Goal: Task Accomplishment & Management: Manage account settings

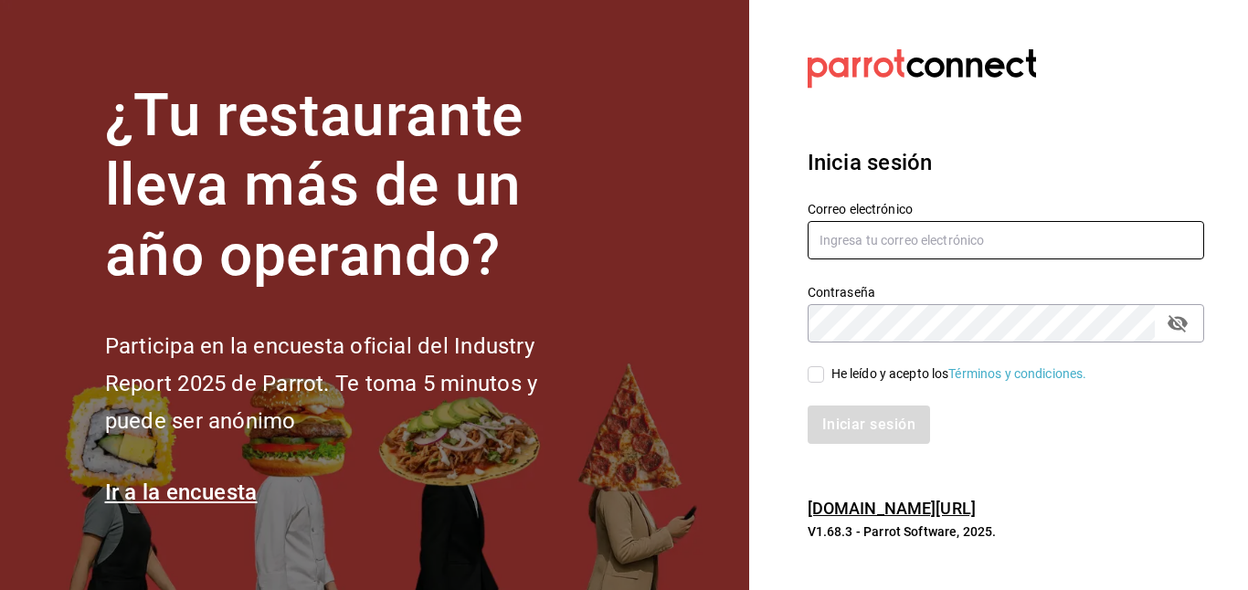
type input "[PERSON_NAME][EMAIL_ADDRESS][DOMAIN_NAME]"
click at [815, 365] on label "He leído y acepto los Términos y condiciones." at bounding box center [948, 374] width 280 height 19
click at [815, 366] on input "He leído y acepto los Términos y condiciones." at bounding box center [816, 374] width 16 height 16
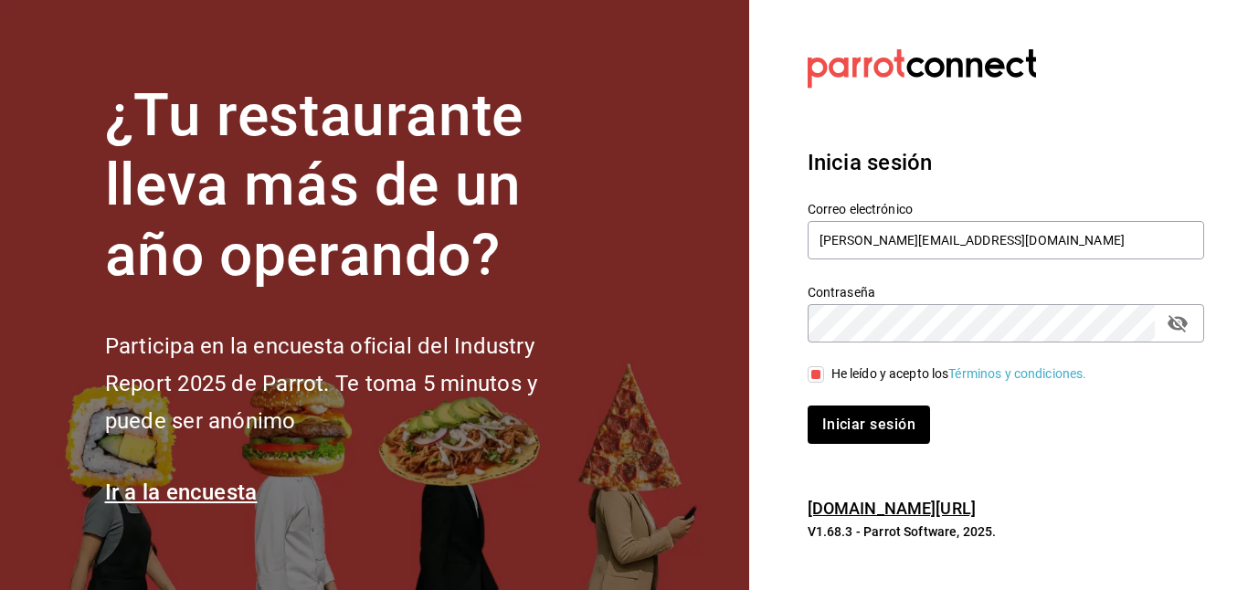
click at [815, 365] on label "He leído y acepto los Términos y condiciones." at bounding box center [948, 374] width 280 height 19
click at [815, 366] on input "He leído y acepto los Términos y condiciones." at bounding box center [816, 374] width 16 height 16
click at [819, 368] on input "He leído y acepto los Términos y condiciones." at bounding box center [816, 374] width 16 height 16
checkbox input "true"
click at [872, 445] on div "Inicia sesión Correo electrónico gerardo.maxil@alumno.buap.mx Contraseña Contra…" at bounding box center [1006, 295] width 397 height 343
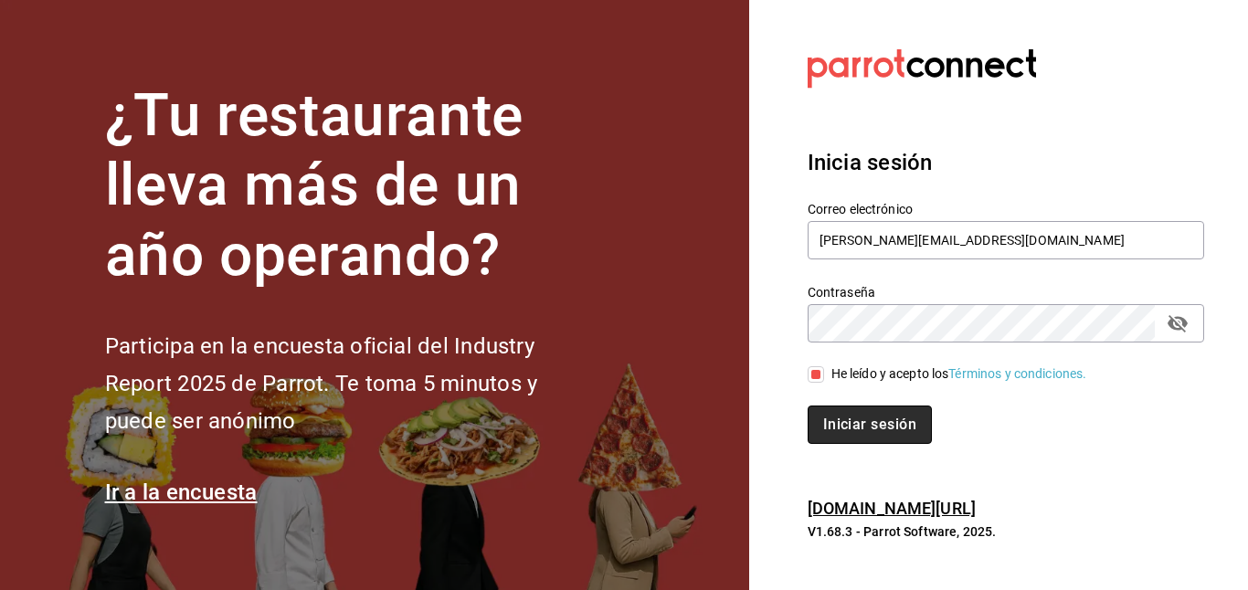
click at [851, 418] on button "Iniciar sesión" at bounding box center [870, 425] width 124 height 38
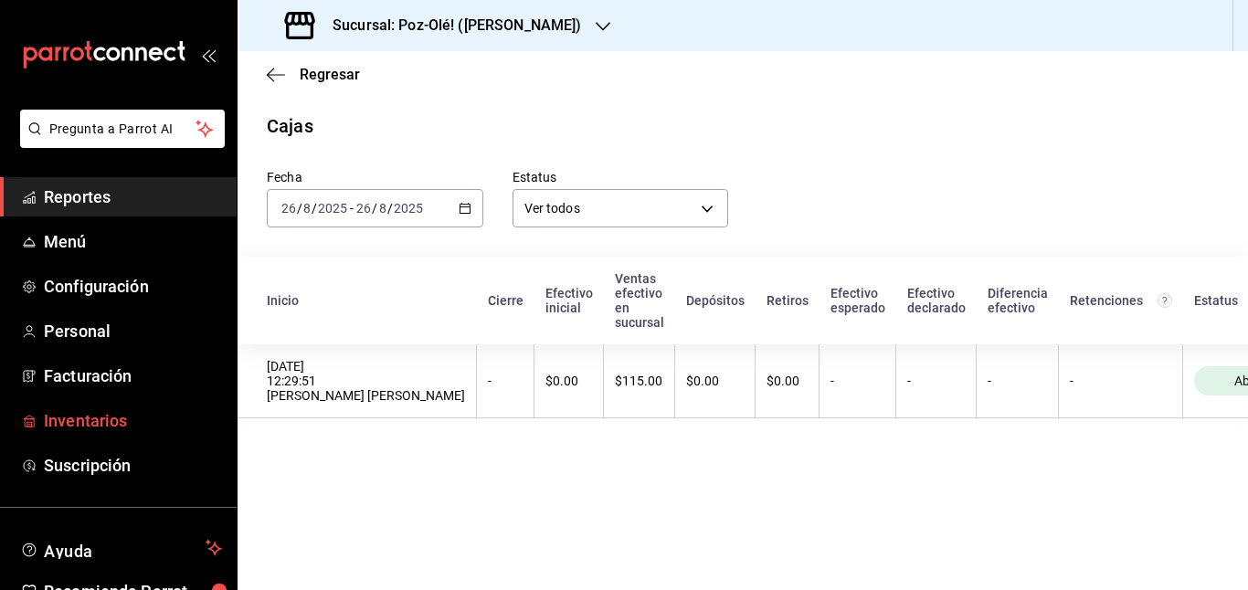
click at [93, 413] on span "Inventarios" at bounding box center [133, 420] width 178 height 25
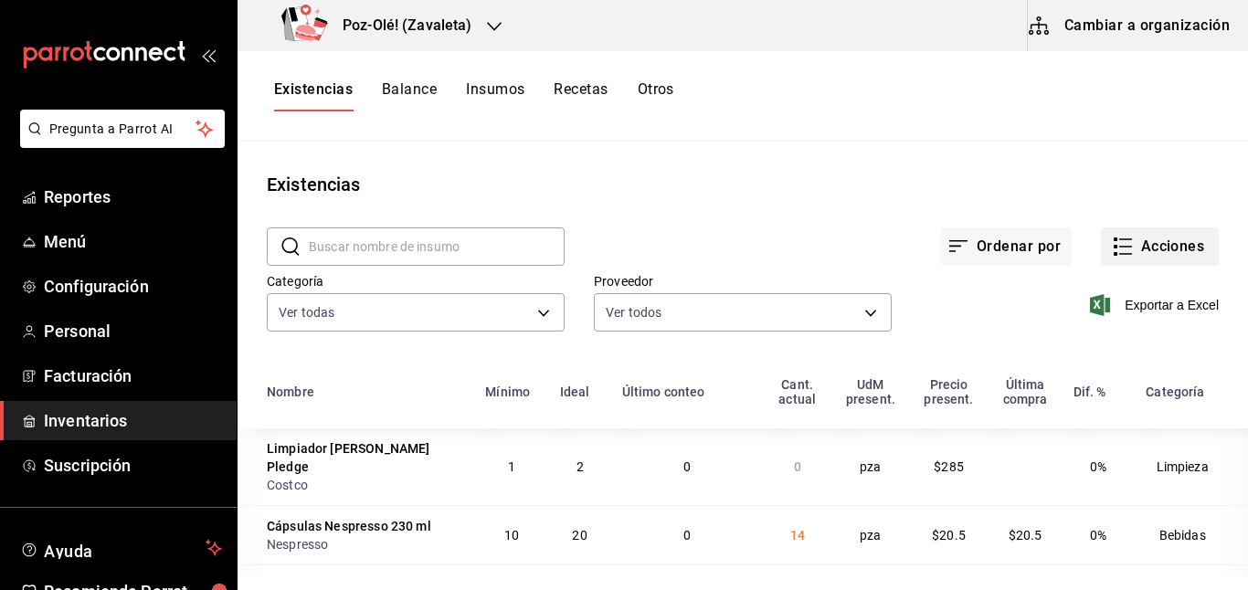
click at [1154, 240] on button "Acciones" at bounding box center [1160, 246] width 118 height 38
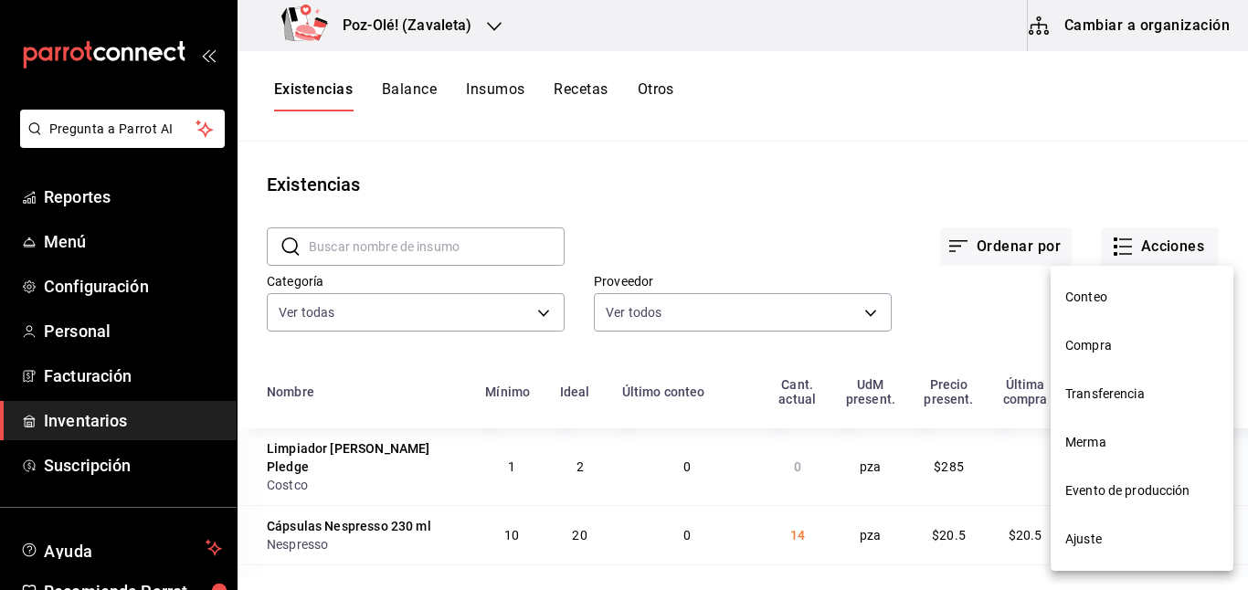
click at [1103, 344] on span "Compra" at bounding box center [1141, 345] width 153 height 19
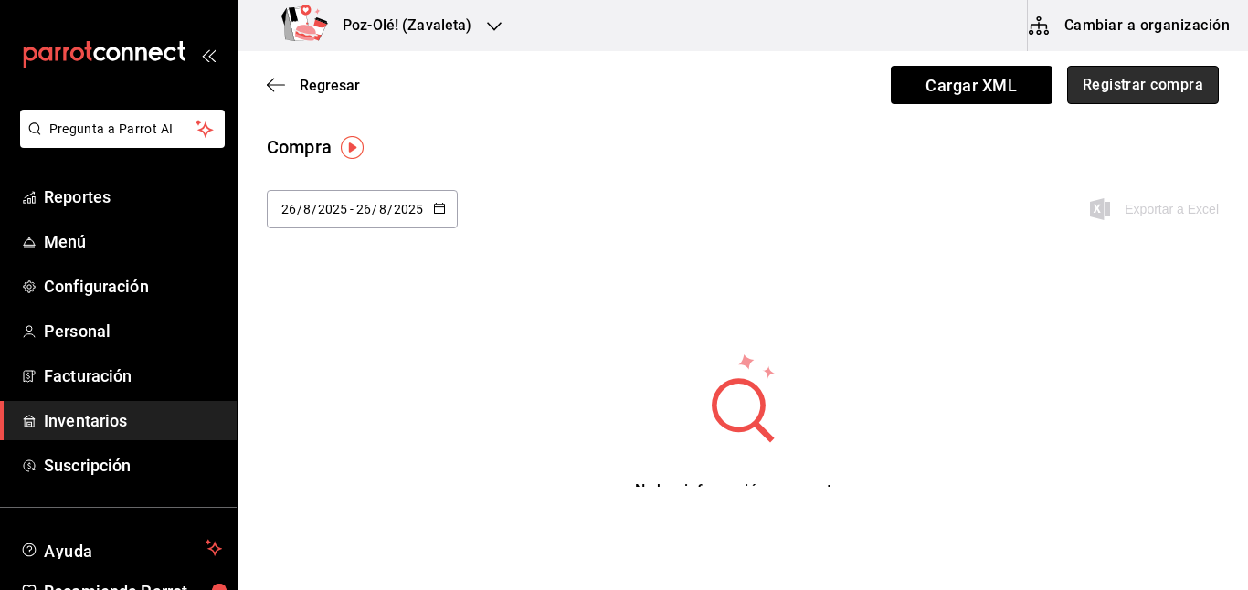
click at [1182, 82] on button "Registrar compra" at bounding box center [1143, 85] width 152 height 38
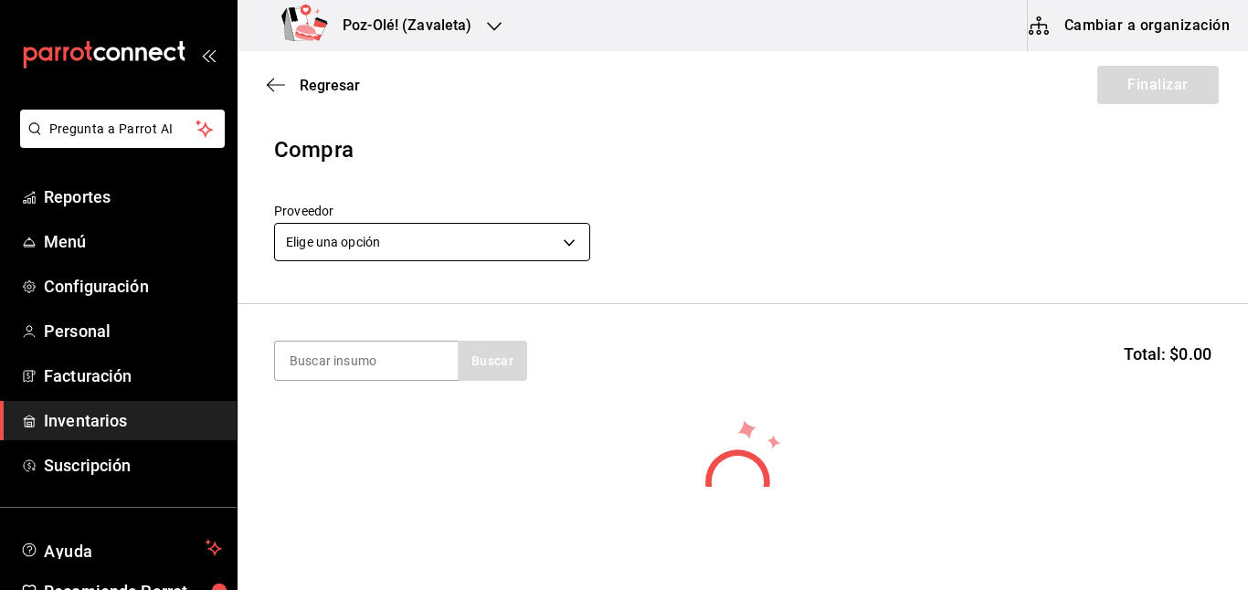
click at [479, 244] on body "Pregunta a Parrot AI Reportes Menú Configuración Personal Facturación Inventari…" at bounding box center [624, 243] width 1248 height 487
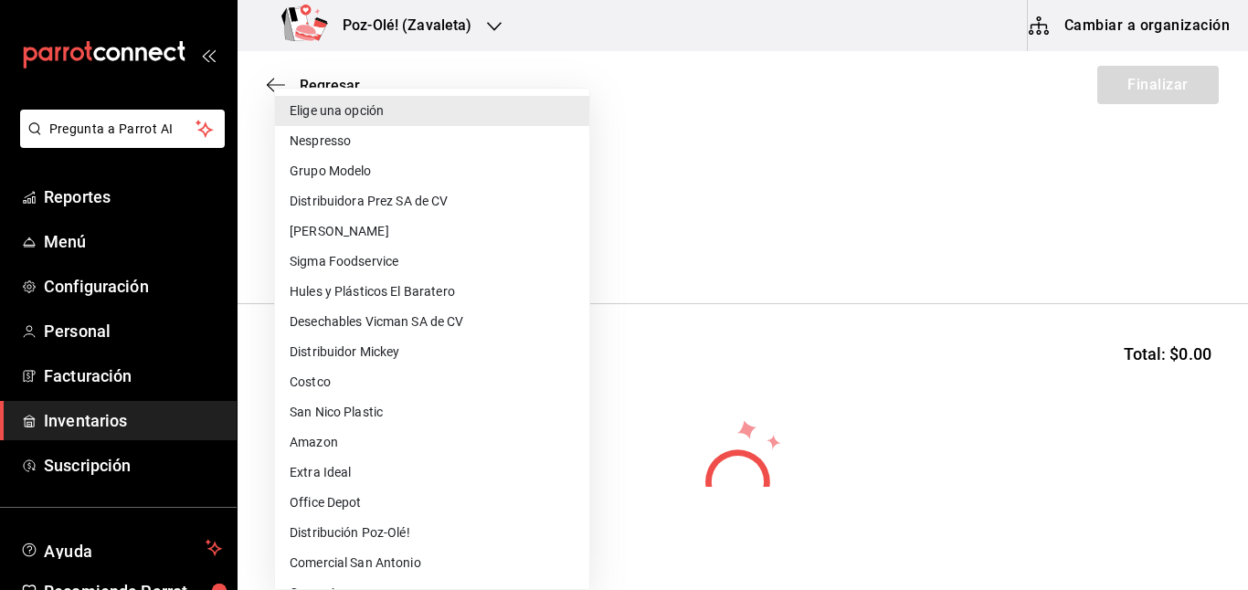
click at [357, 371] on li "Costco" at bounding box center [432, 382] width 314 height 30
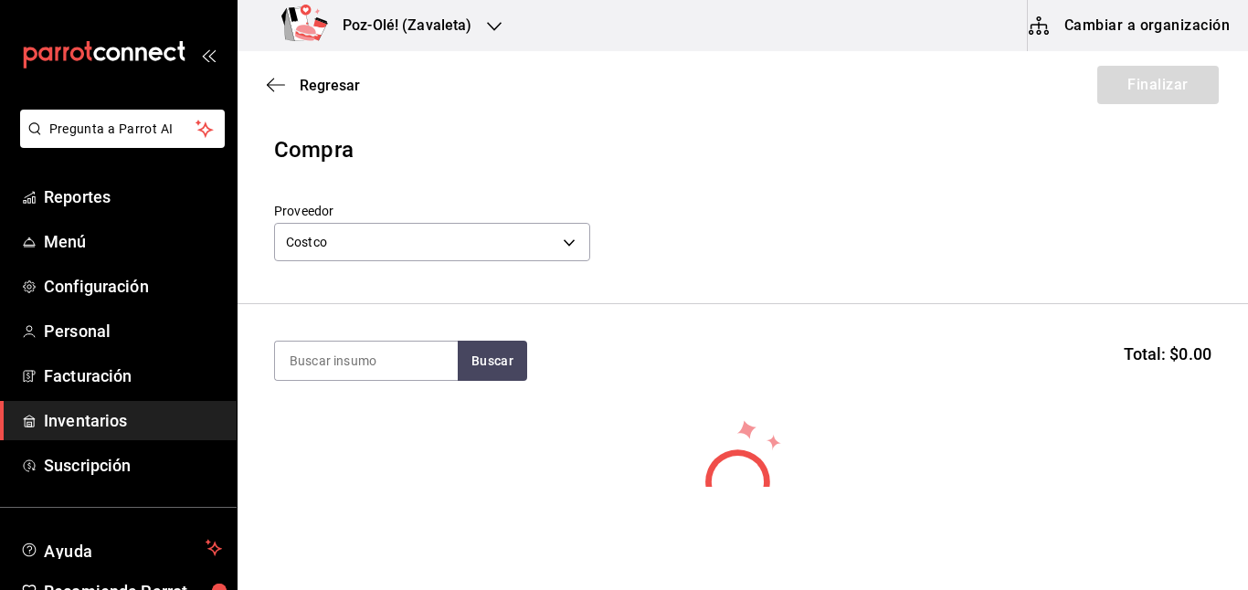
click at [354, 361] on li "Amazon" at bounding box center [393, 369] width 236 height 17
click at [531, 247] on body "Pregunta a Parrot AI Reportes Menú Configuración Personal Facturación Inventari…" at bounding box center [624, 243] width 1248 height 487
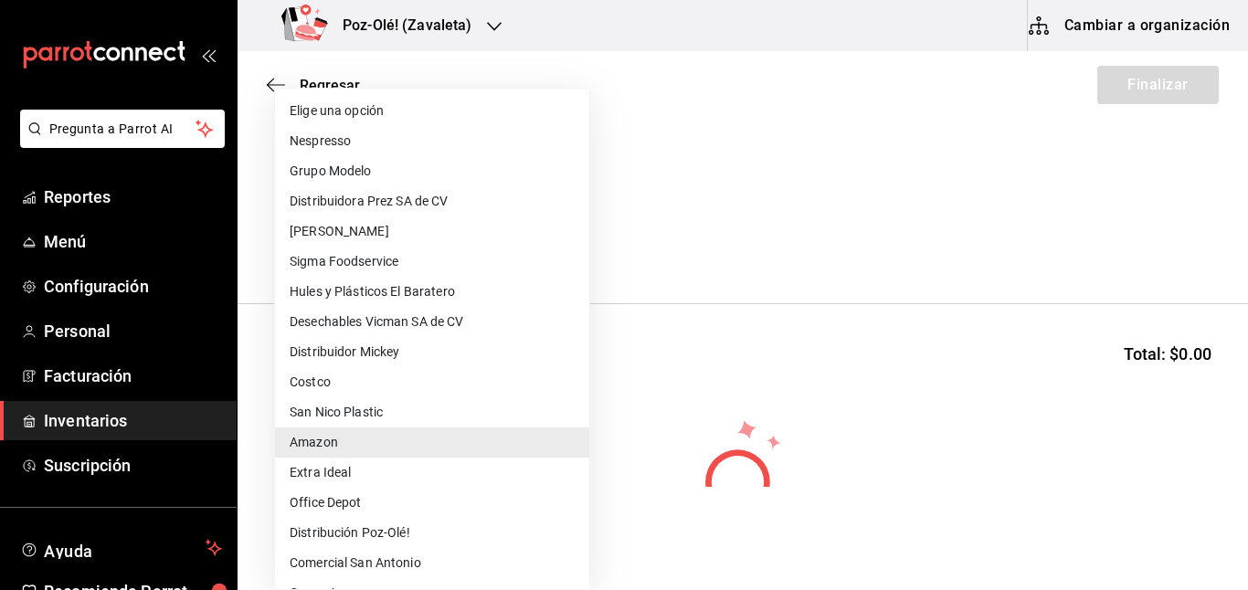
click at [312, 382] on li "Costco" at bounding box center [432, 382] width 314 height 30
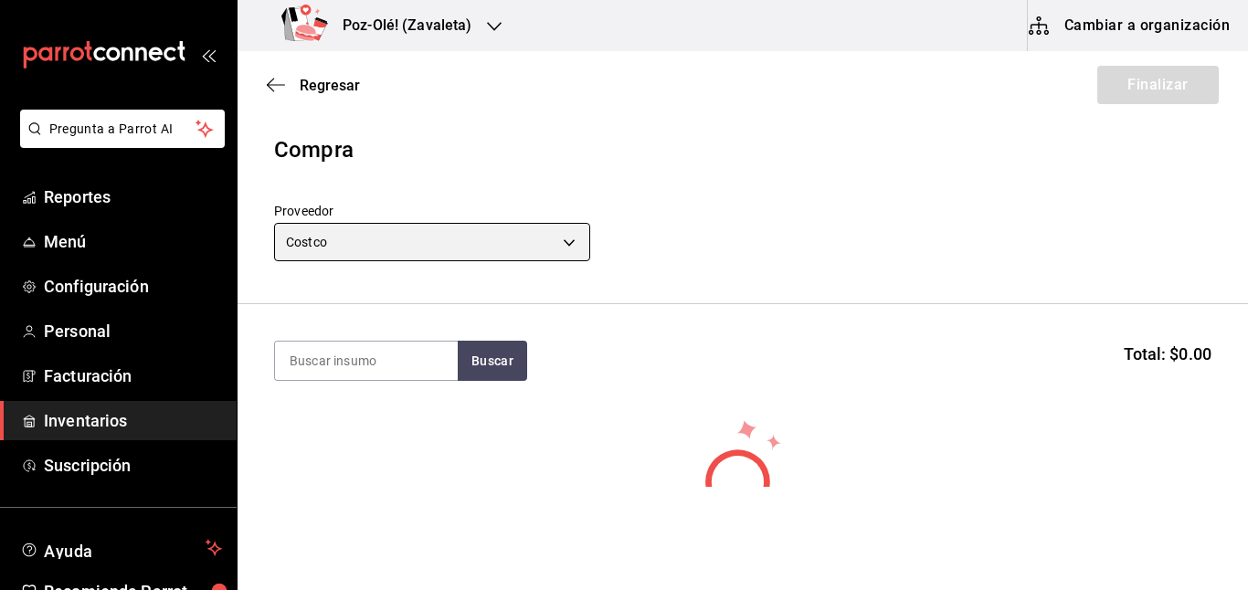
type input "206d7121-9d53-41fd-b39a-4cd91b7c47a6"
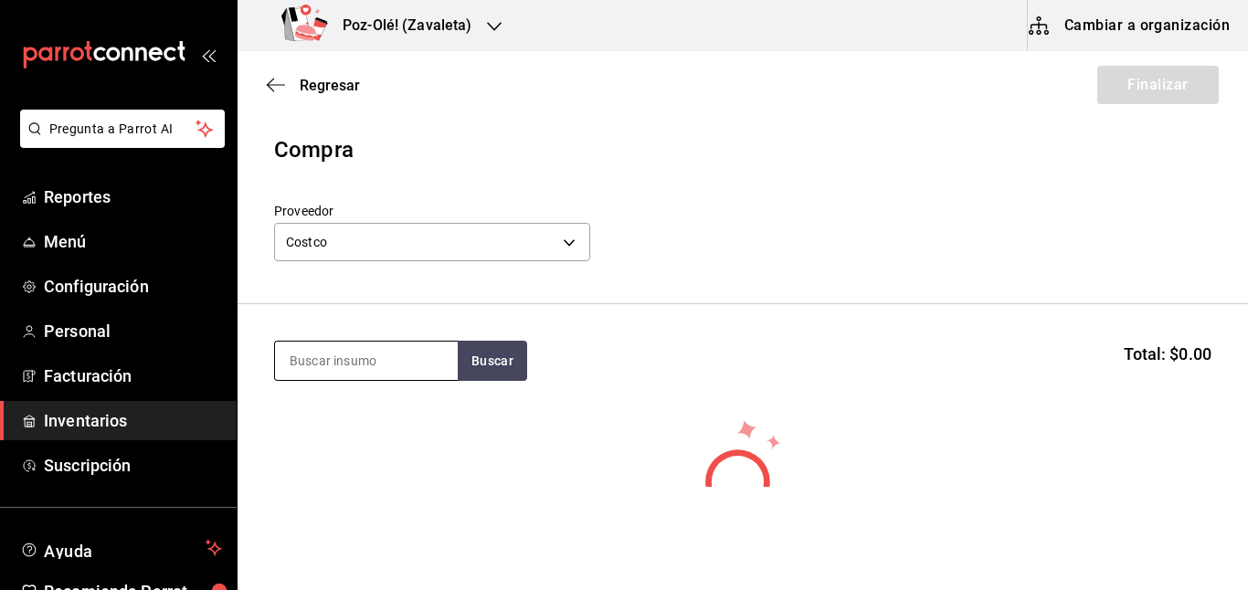
click at [332, 356] on input at bounding box center [366, 361] width 183 height 38
type input "a"
type input "serville"
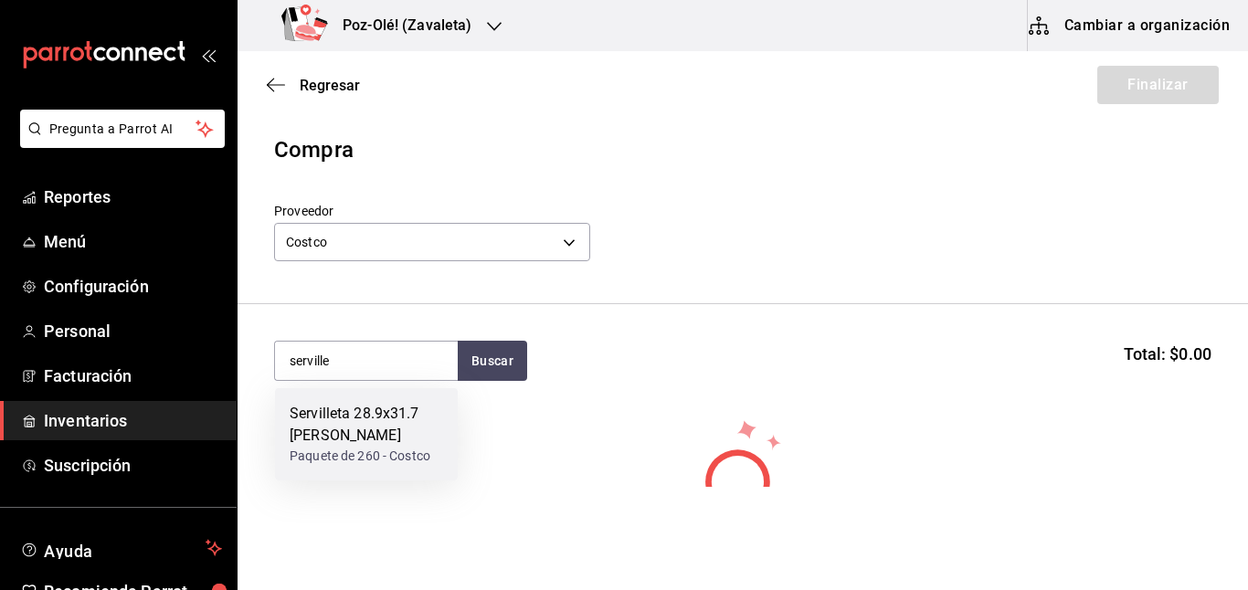
click at [409, 408] on div "Servilleta 28.9x31.7 [PERSON_NAME]" at bounding box center [366, 425] width 153 height 44
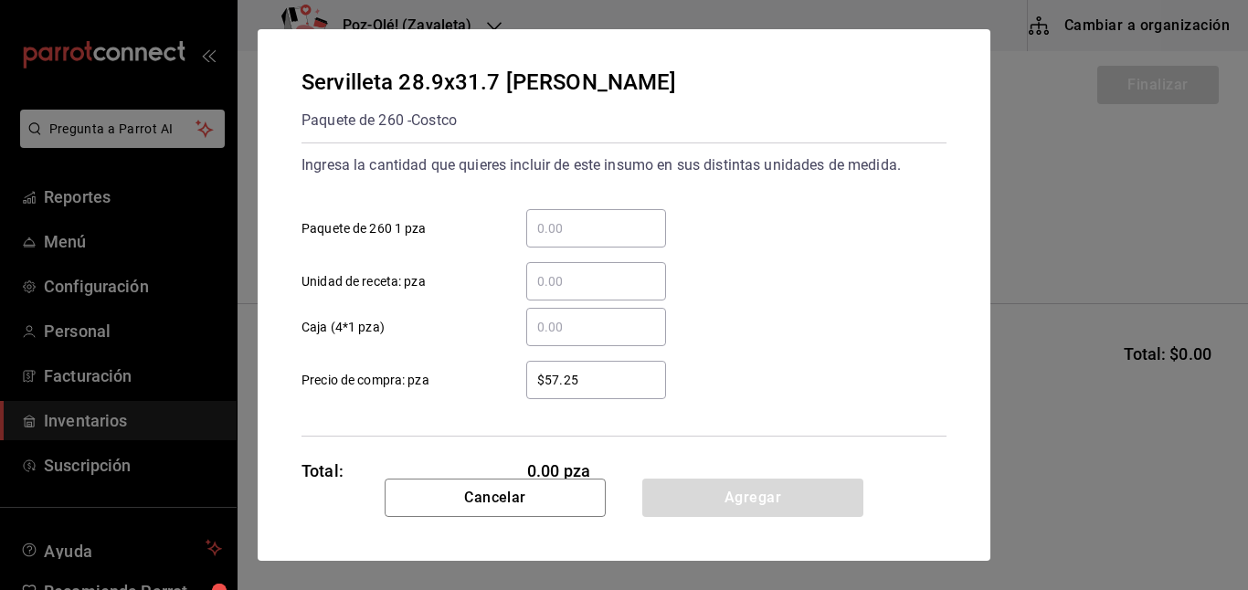
click at [558, 333] on input "​ Caja (4*1 pza)" at bounding box center [596, 327] width 140 height 22
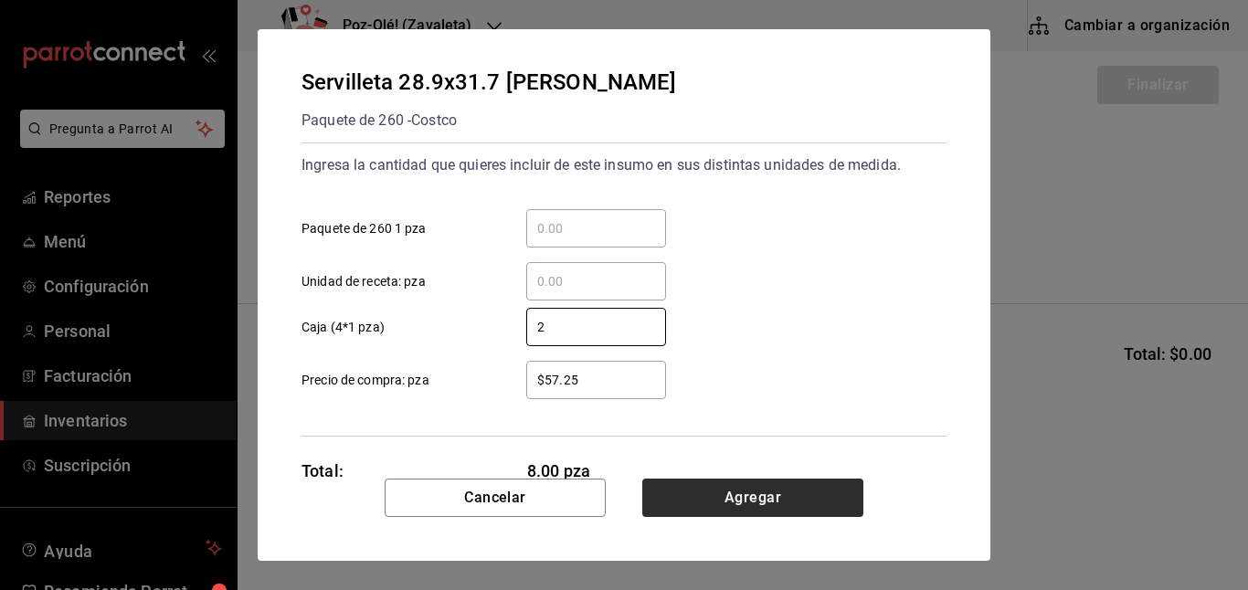
type input "2"
click at [703, 505] on button "Agregar" at bounding box center [752, 498] width 221 height 38
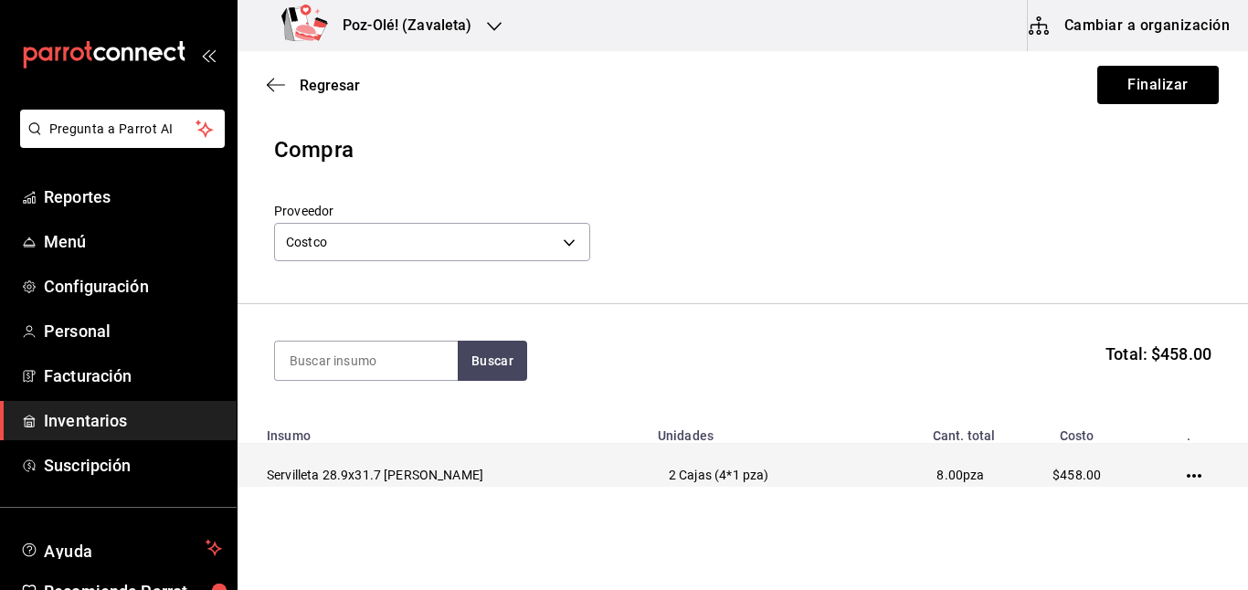
click at [1187, 469] on icon "button" at bounding box center [1194, 476] width 15 height 15
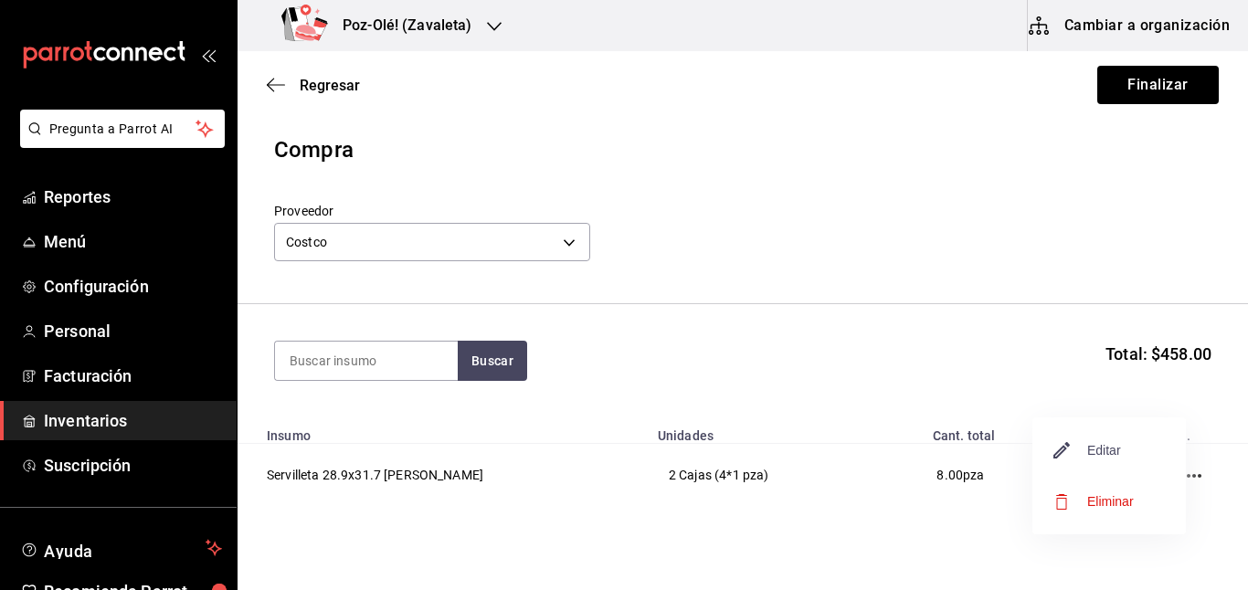
click at [1096, 443] on span "Editar" at bounding box center [1087, 450] width 67 height 22
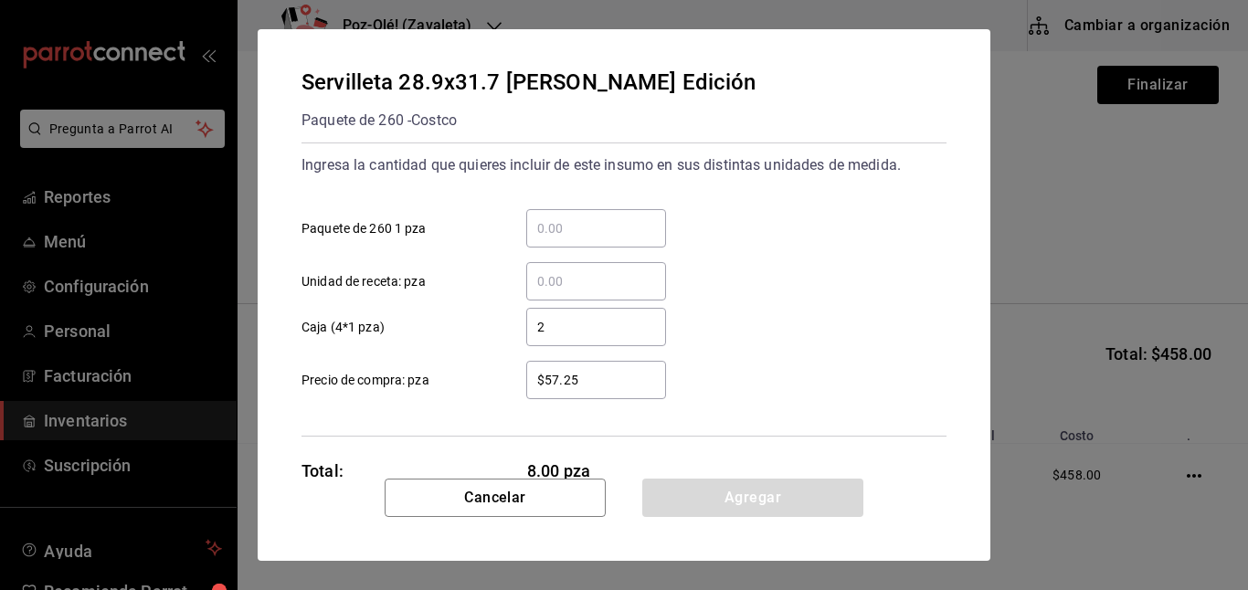
click at [600, 378] on input "$57.25" at bounding box center [596, 380] width 140 height 22
click at [603, 379] on input "$57.25" at bounding box center [596, 380] width 140 height 22
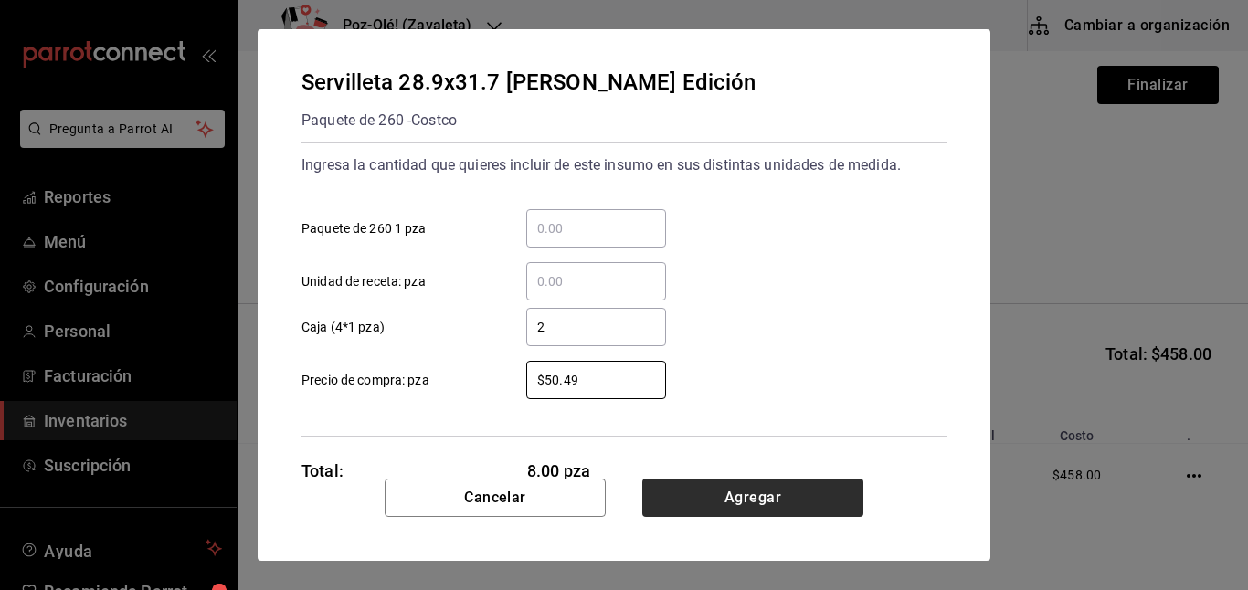
type input "$50.49"
click at [755, 492] on button "Agregar" at bounding box center [752, 498] width 221 height 38
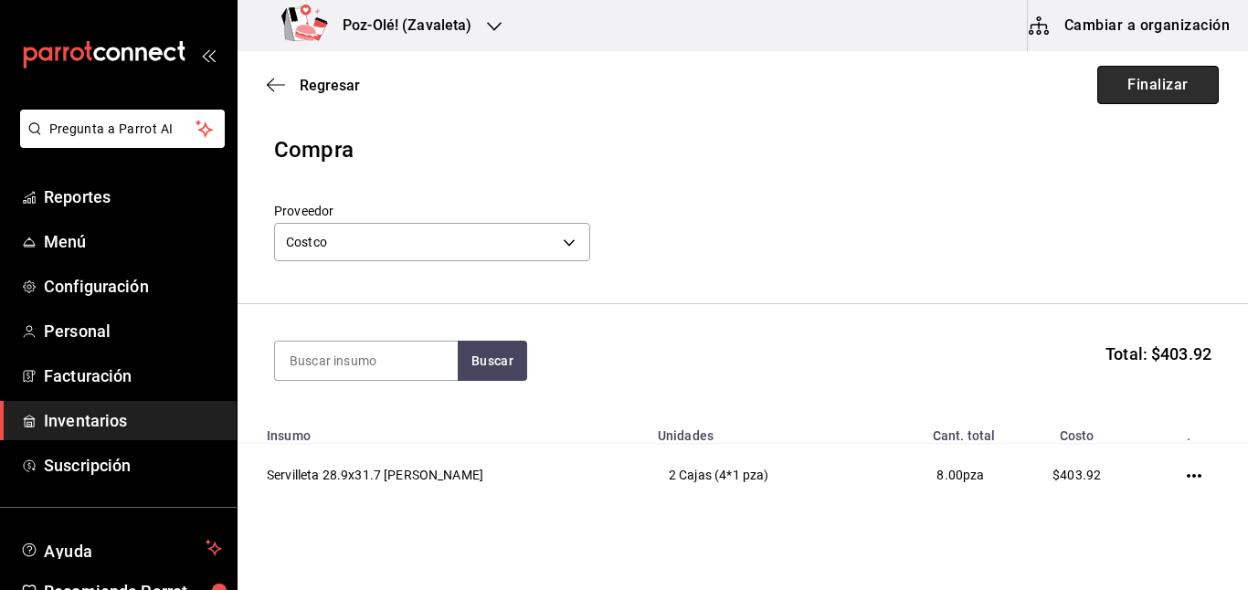
click at [1135, 68] on button "Finalizar" at bounding box center [1158, 85] width 122 height 38
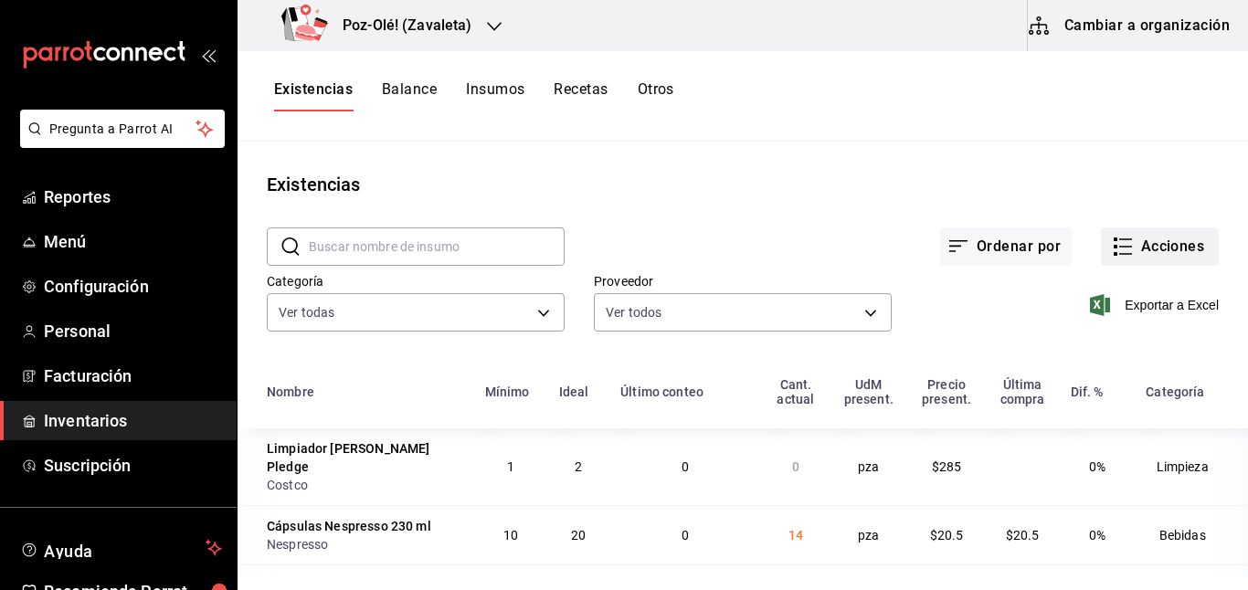
click at [1122, 248] on button "Acciones" at bounding box center [1160, 246] width 118 height 38
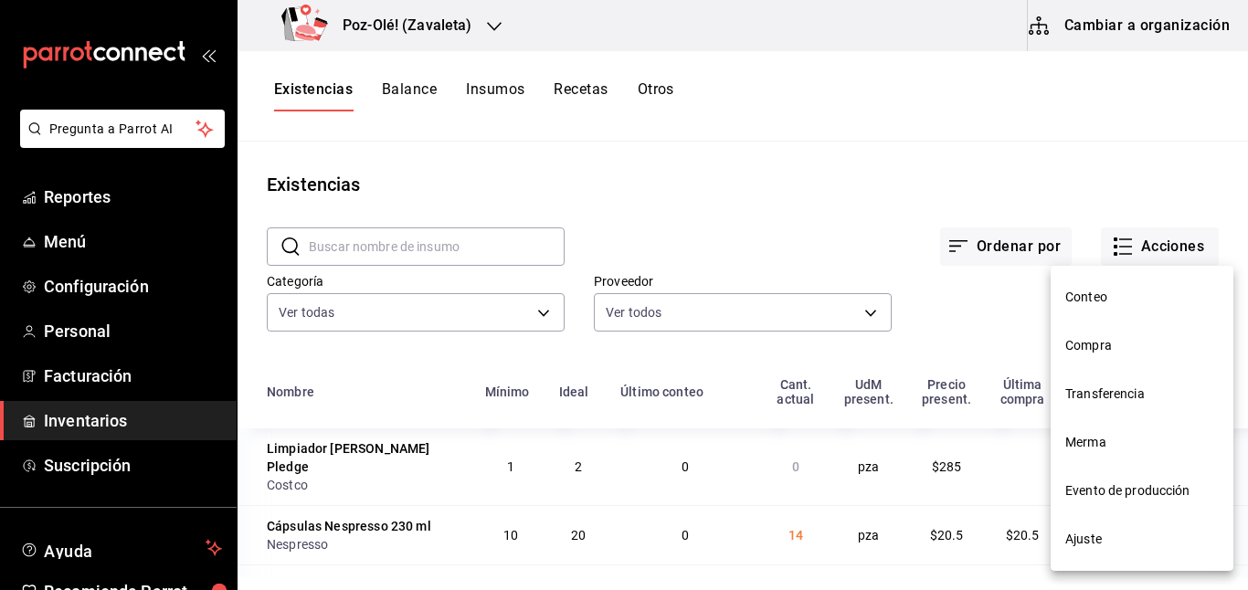
click at [1089, 338] on span "Compra" at bounding box center [1141, 345] width 153 height 19
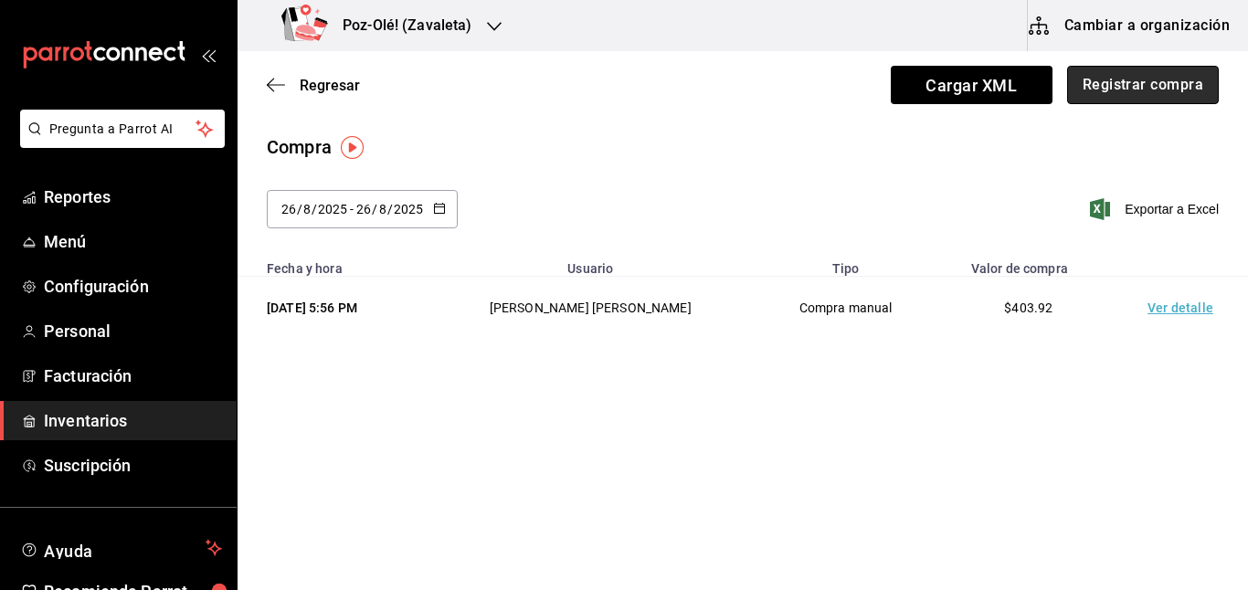
click at [1116, 76] on button "Registrar compra" at bounding box center [1143, 85] width 152 height 38
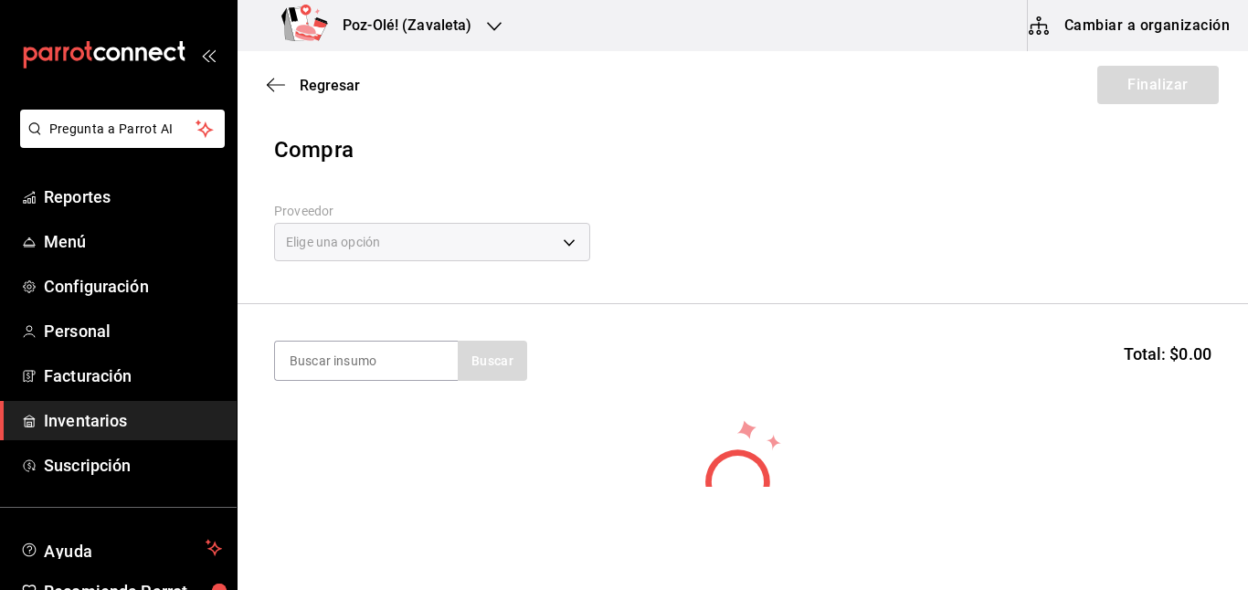
click at [1116, 76] on div "Regresar Finalizar" at bounding box center [743, 85] width 1010 height 68
click at [436, 238] on body "Pregunta a Parrot AI Reportes Menú Configuración Personal Facturación Inventari…" at bounding box center [624, 243] width 1248 height 487
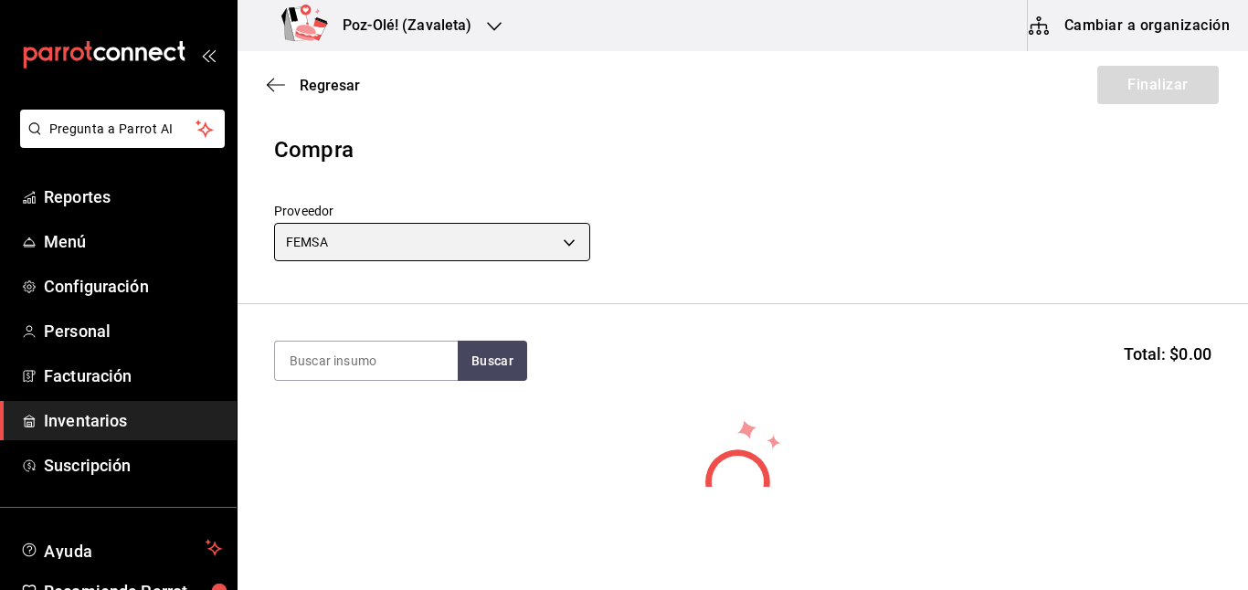
type input "72184b04-3754-412b-8242-5166ad935100"
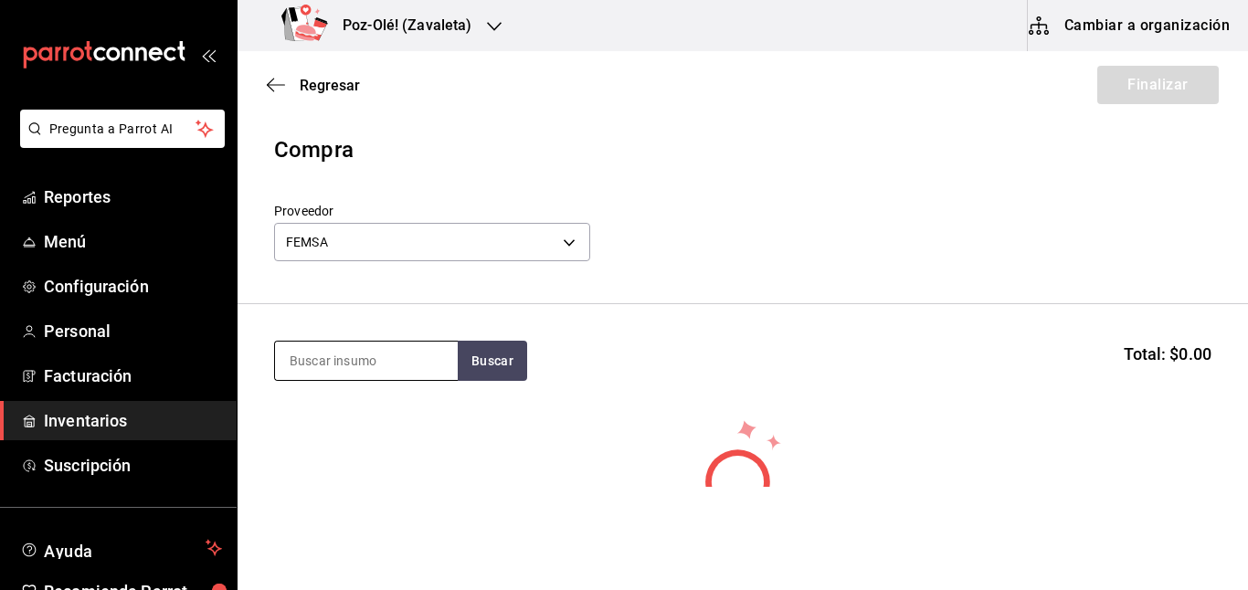
click at [419, 354] on input at bounding box center [366, 361] width 183 height 38
click at [496, 373] on button "Buscar" at bounding box center [492, 361] width 69 height 40
click at [317, 372] on input "coca vi" at bounding box center [366, 361] width 183 height 38
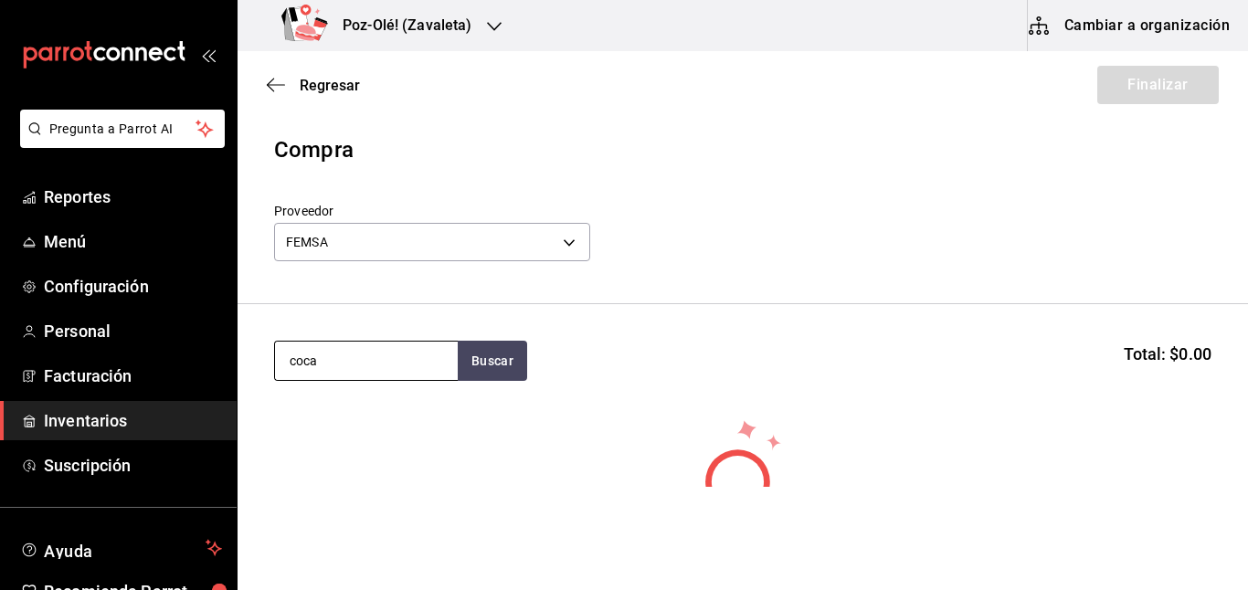
type input "coca"
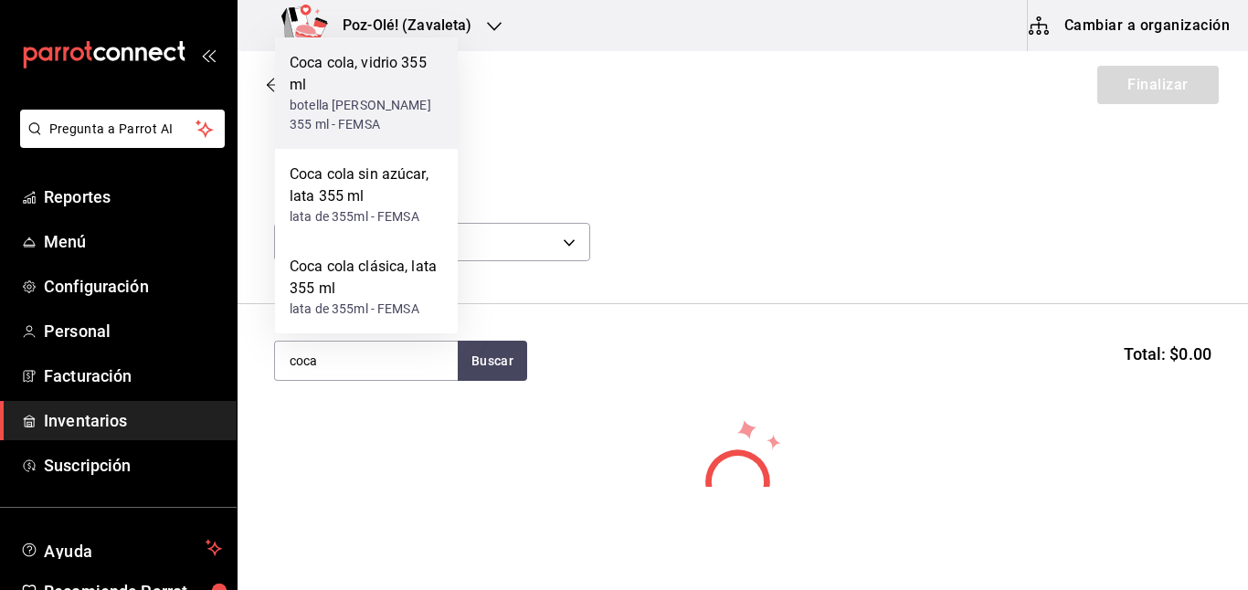
click at [397, 107] on div "botella [PERSON_NAME] 355 ml - FEMSA" at bounding box center [366, 115] width 153 height 38
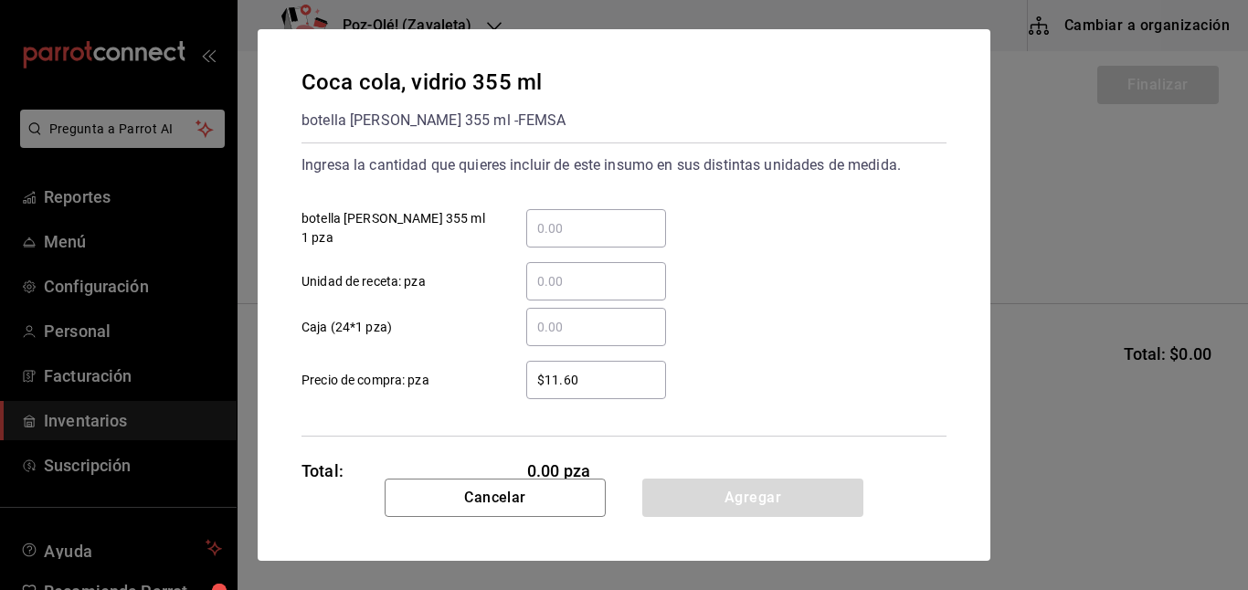
click at [579, 325] on input "​ Caja (24*1 pza)" at bounding box center [596, 327] width 140 height 22
type input "1"
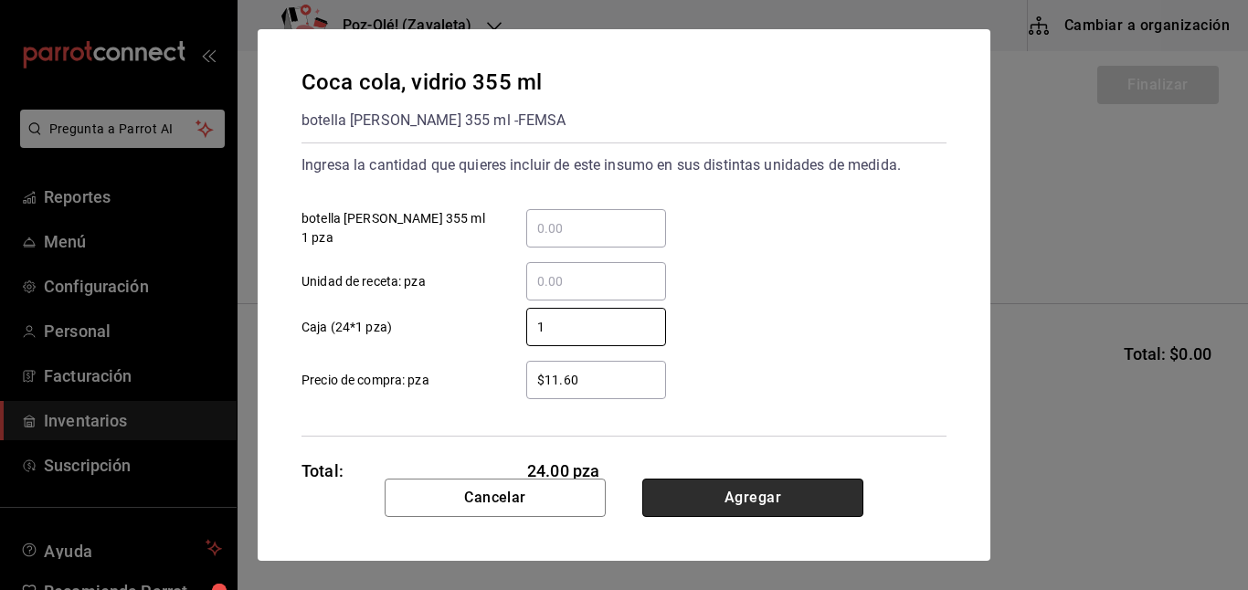
click at [777, 500] on button "Agregar" at bounding box center [752, 498] width 221 height 38
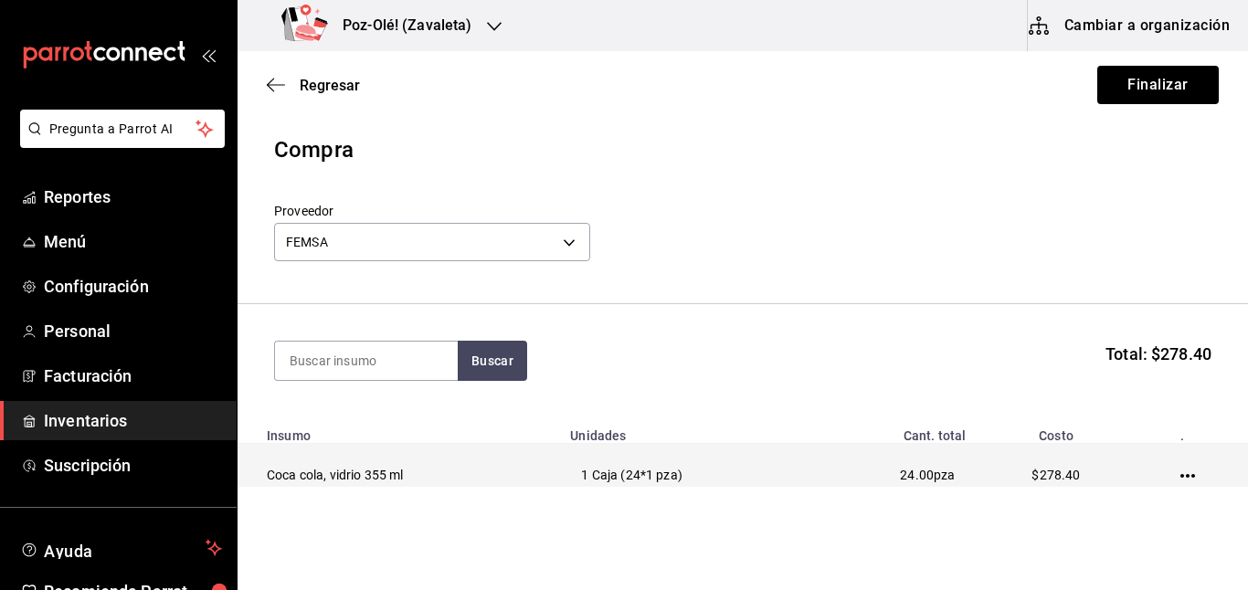
click at [1163, 477] on td at bounding box center [1192, 475] width 112 height 63
click at [1184, 477] on td at bounding box center [1192, 475] width 112 height 63
click at [1180, 469] on icon "button" at bounding box center [1187, 476] width 15 height 15
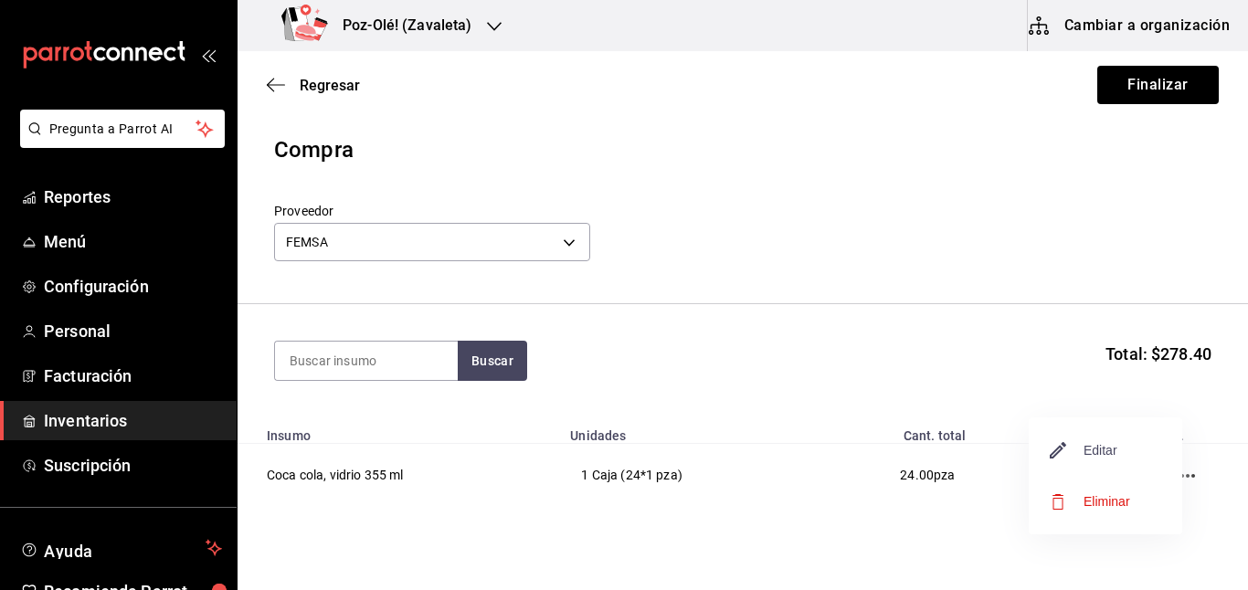
click at [1105, 460] on span "Editar" at bounding box center [1084, 450] width 67 height 22
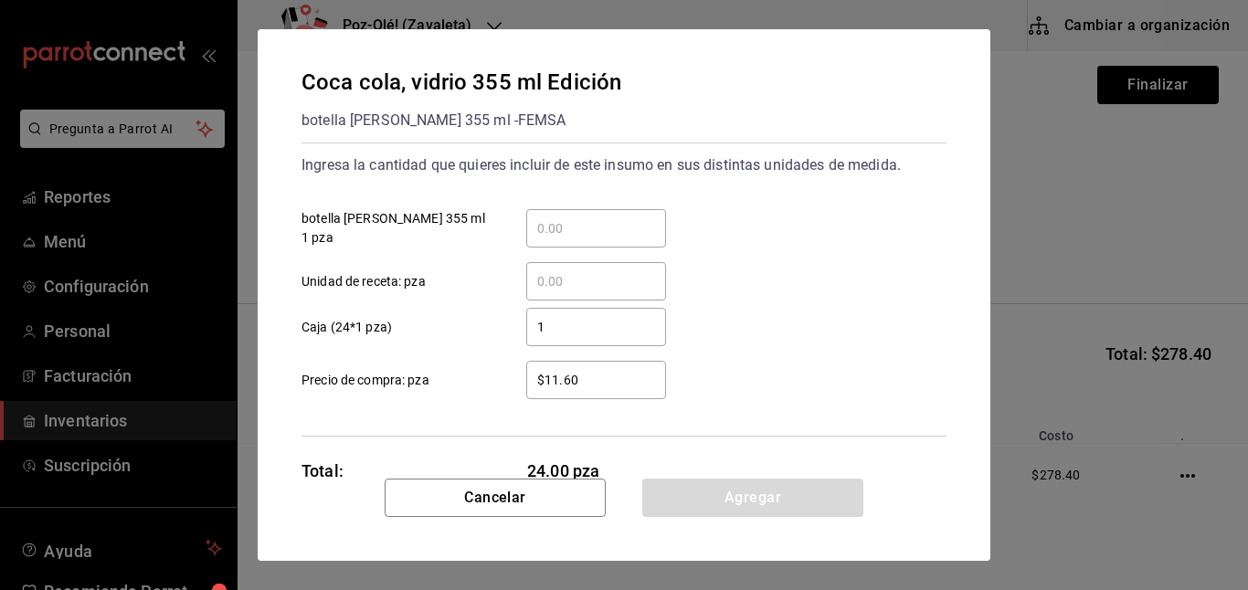
click at [649, 389] on input "$11.60" at bounding box center [596, 380] width 140 height 22
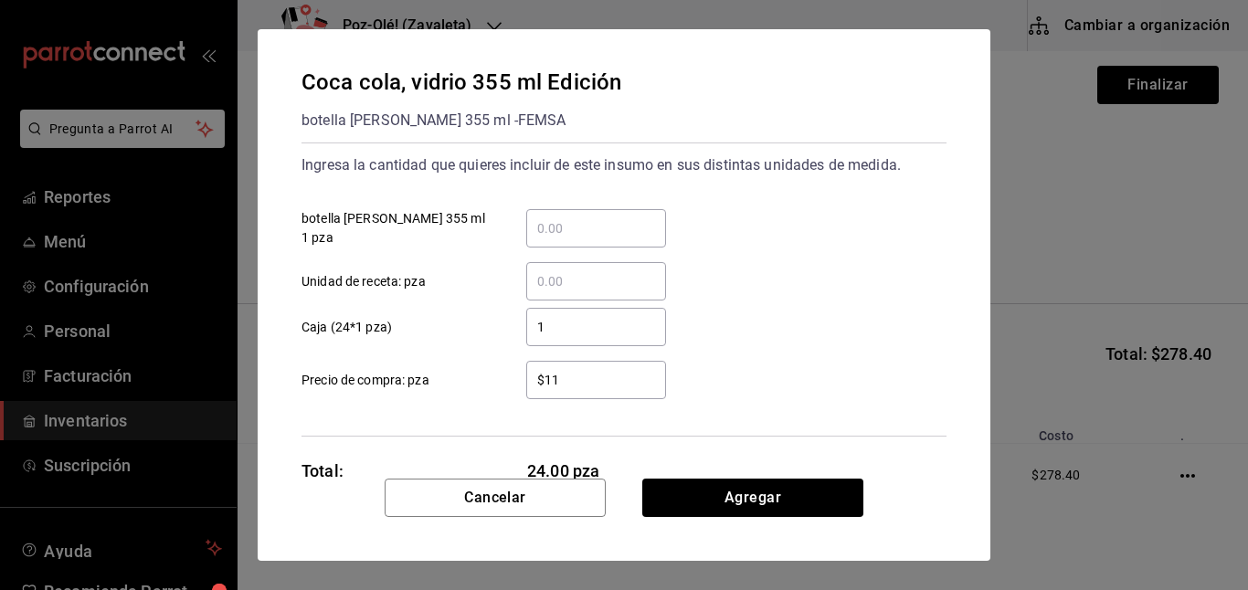
type input "$1"
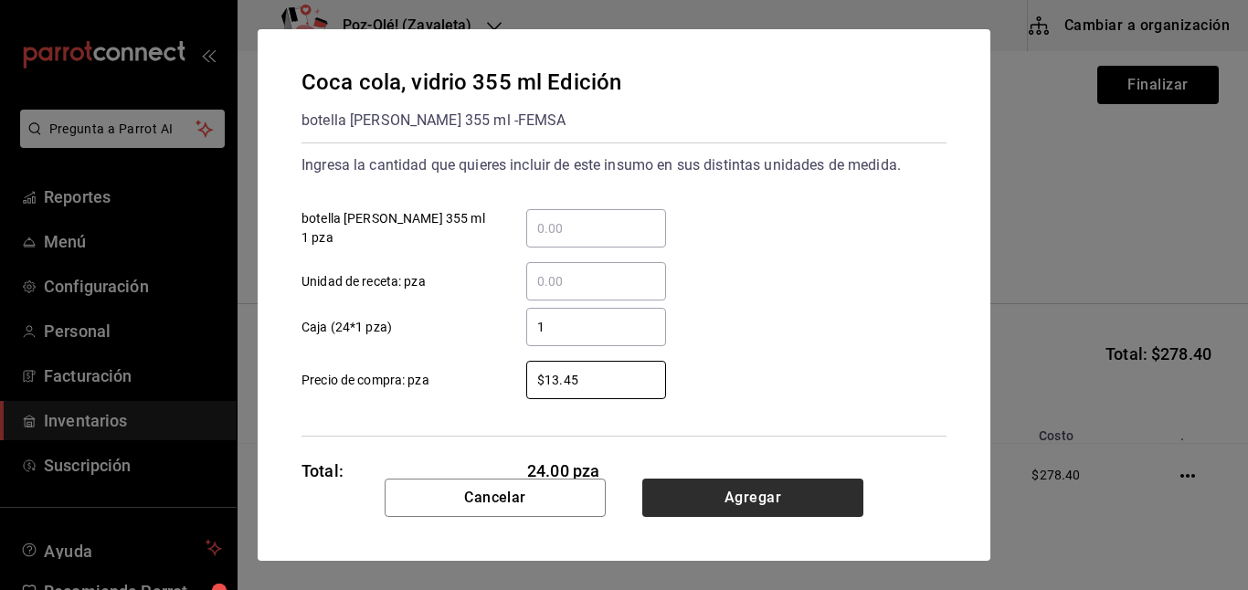
type input "$13.45"
click at [735, 510] on button "Agregar" at bounding box center [752, 498] width 221 height 38
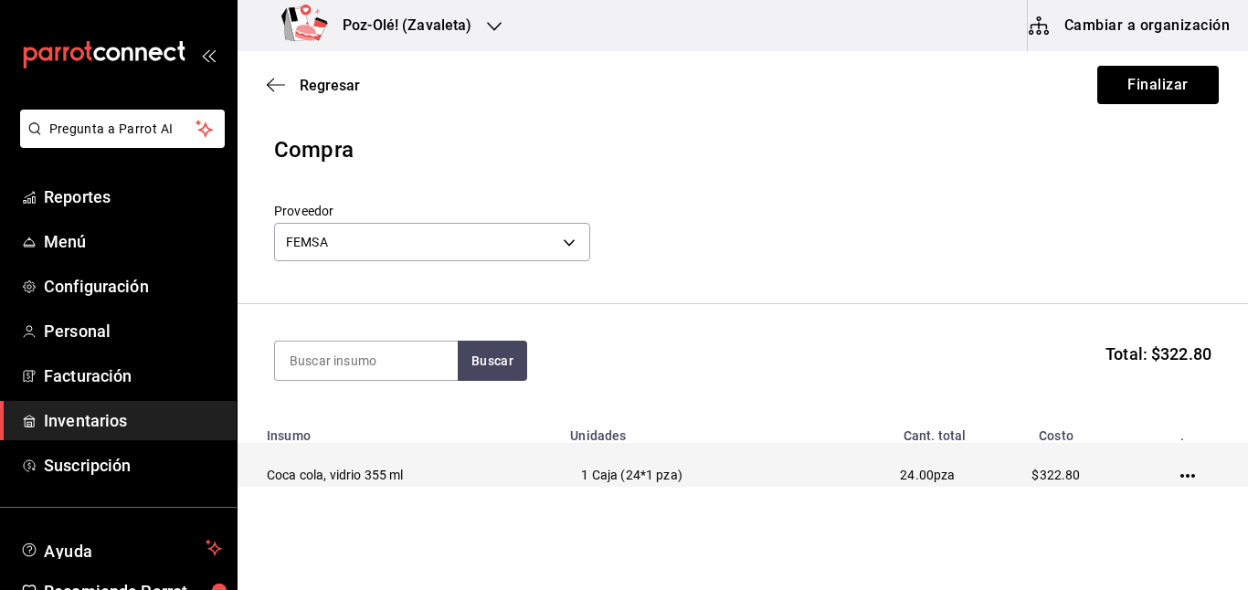
scroll to position [78, 0]
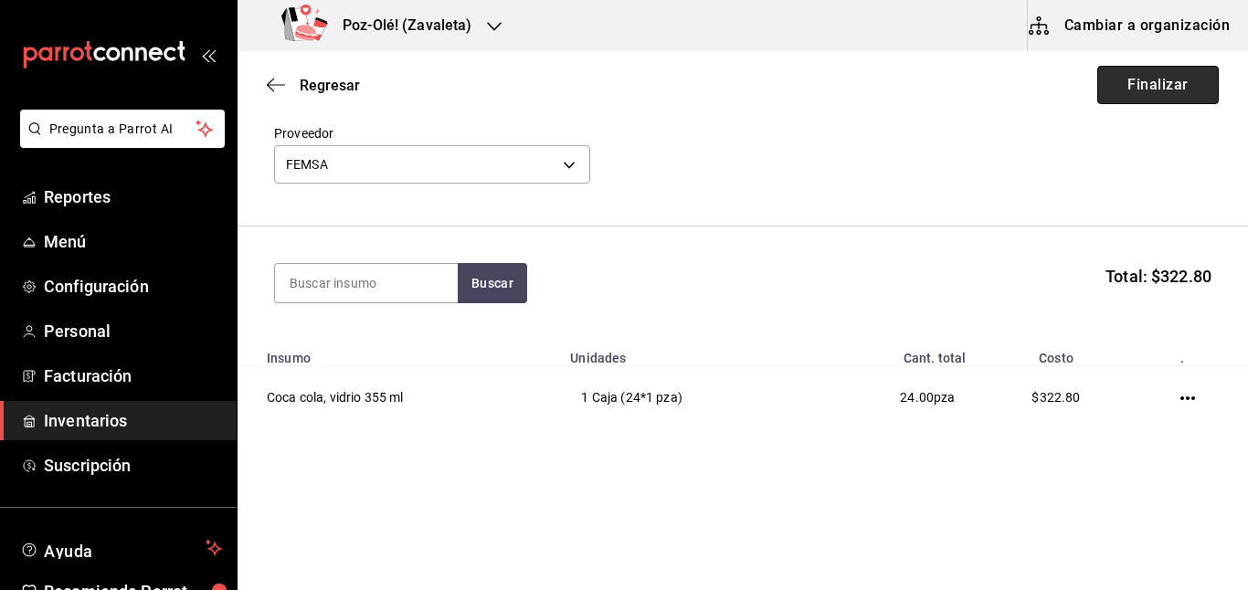
click at [1130, 96] on button "Finalizar" at bounding box center [1158, 85] width 122 height 38
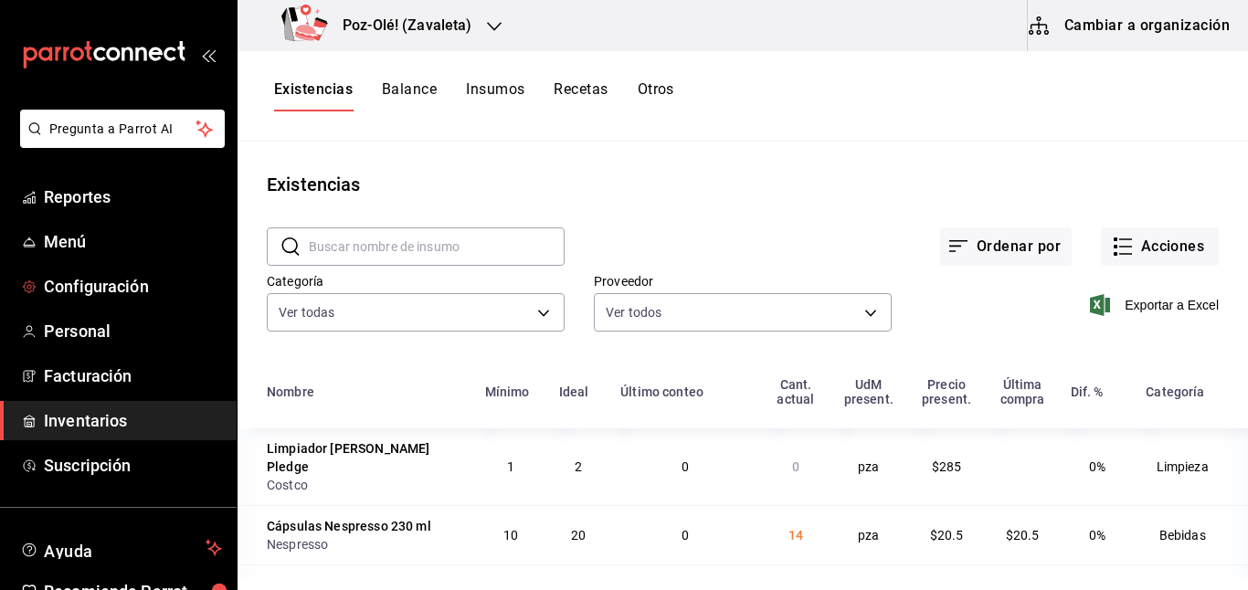
click at [112, 279] on span "Configuración" at bounding box center [133, 286] width 178 height 25
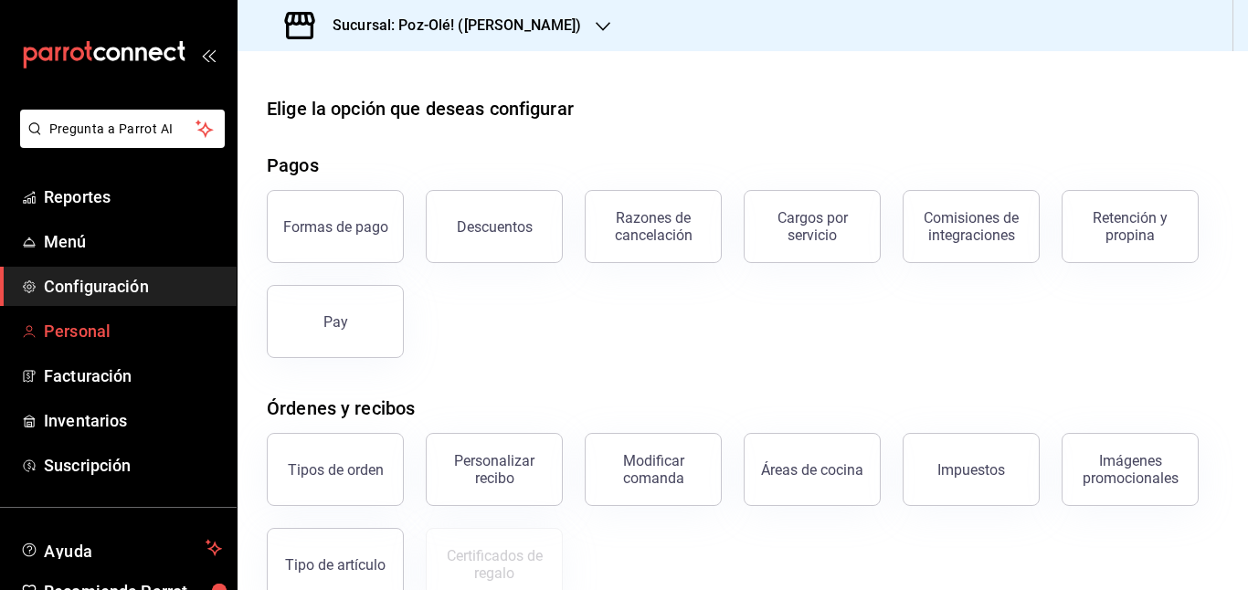
click at [92, 320] on span "Personal" at bounding box center [133, 331] width 178 height 25
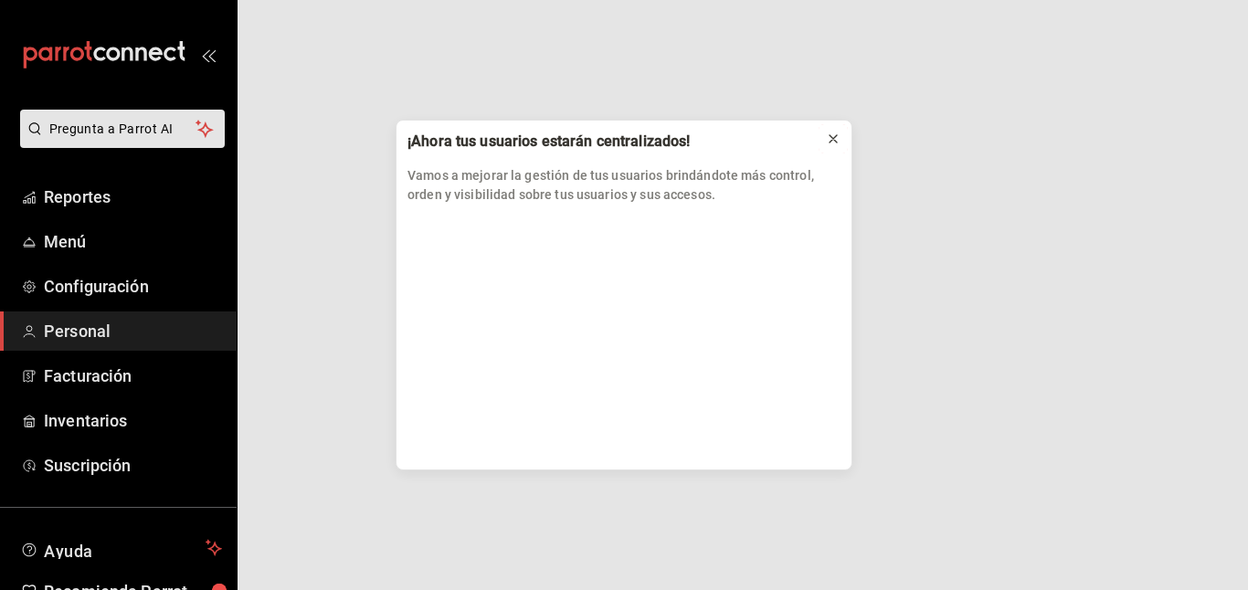
click at [832, 138] on icon at bounding box center [833, 138] width 7 height 7
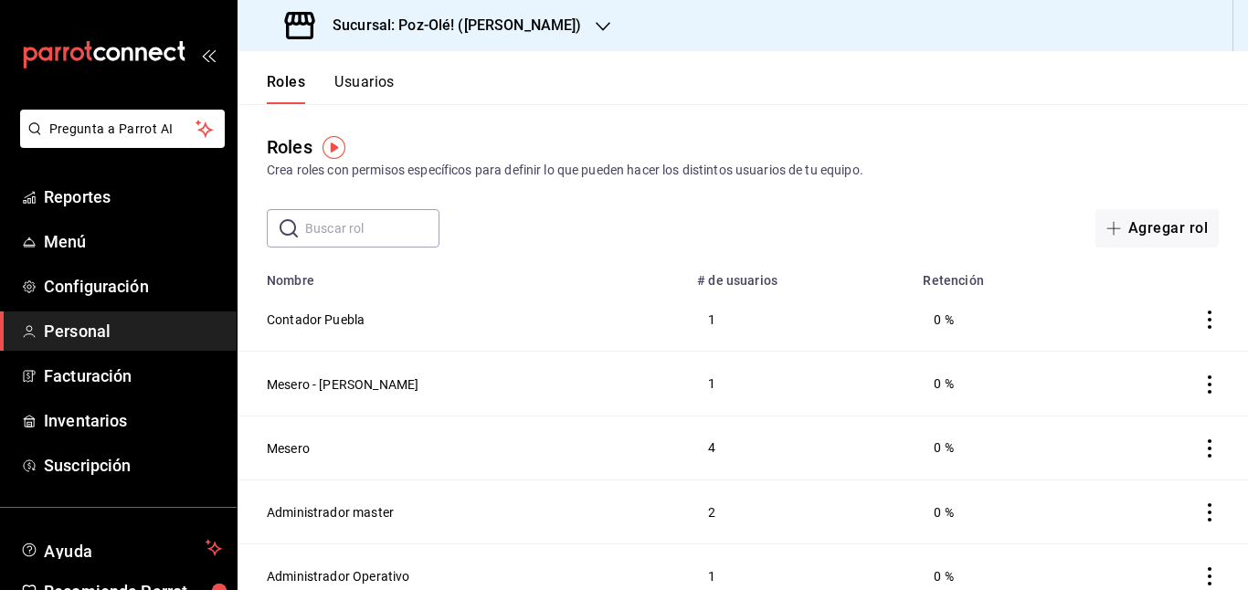
click at [398, 80] on header "Roles Usuarios" at bounding box center [743, 77] width 1010 height 53
click at [379, 80] on button "Usuarios" at bounding box center [364, 88] width 60 height 31
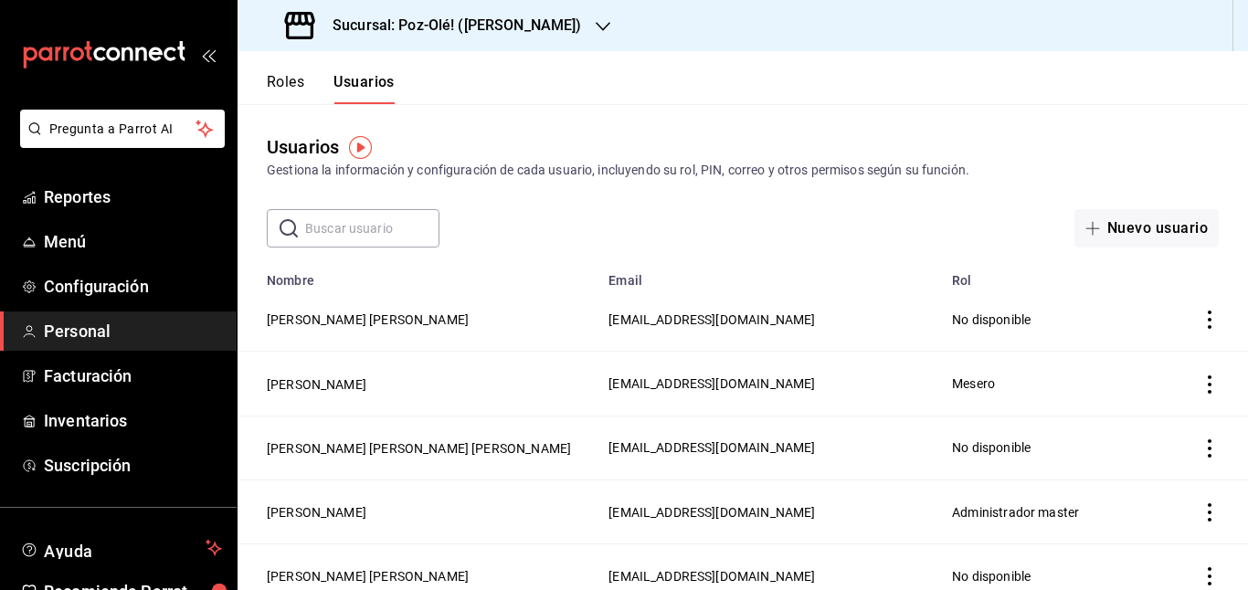
click at [1200, 383] on icon "actions" at bounding box center [1209, 384] width 18 height 18
click at [315, 383] on div at bounding box center [624, 295] width 1248 height 590
click at [315, 383] on button "[PERSON_NAME]" at bounding box center [317, 384] width 100 height 18
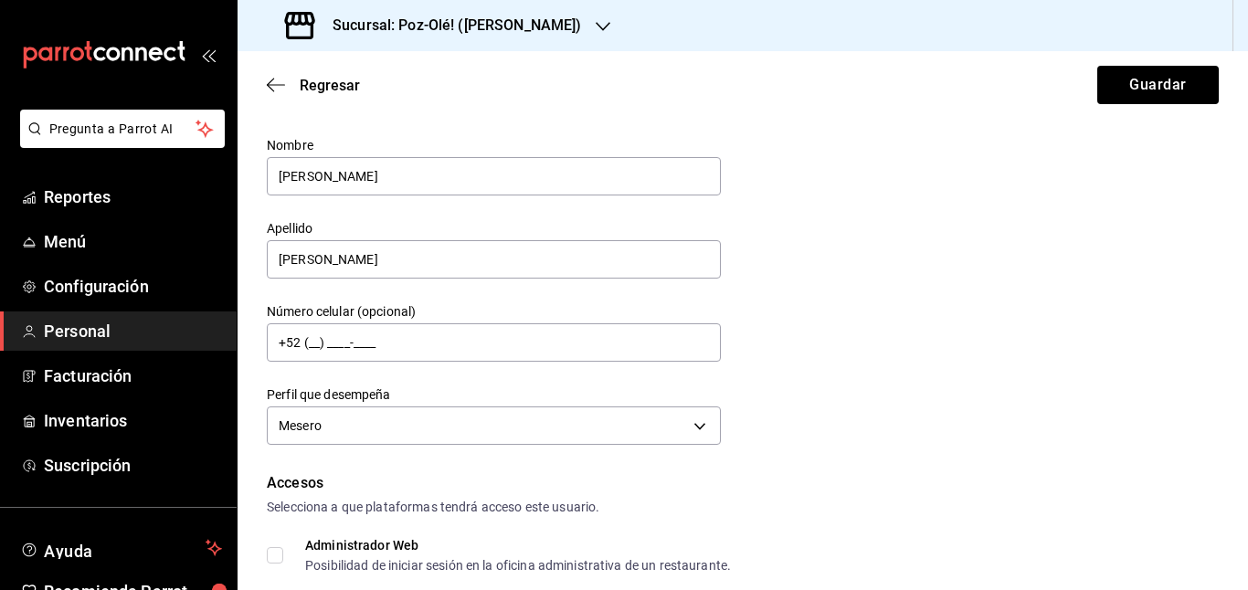
scroll to position [50, 0]
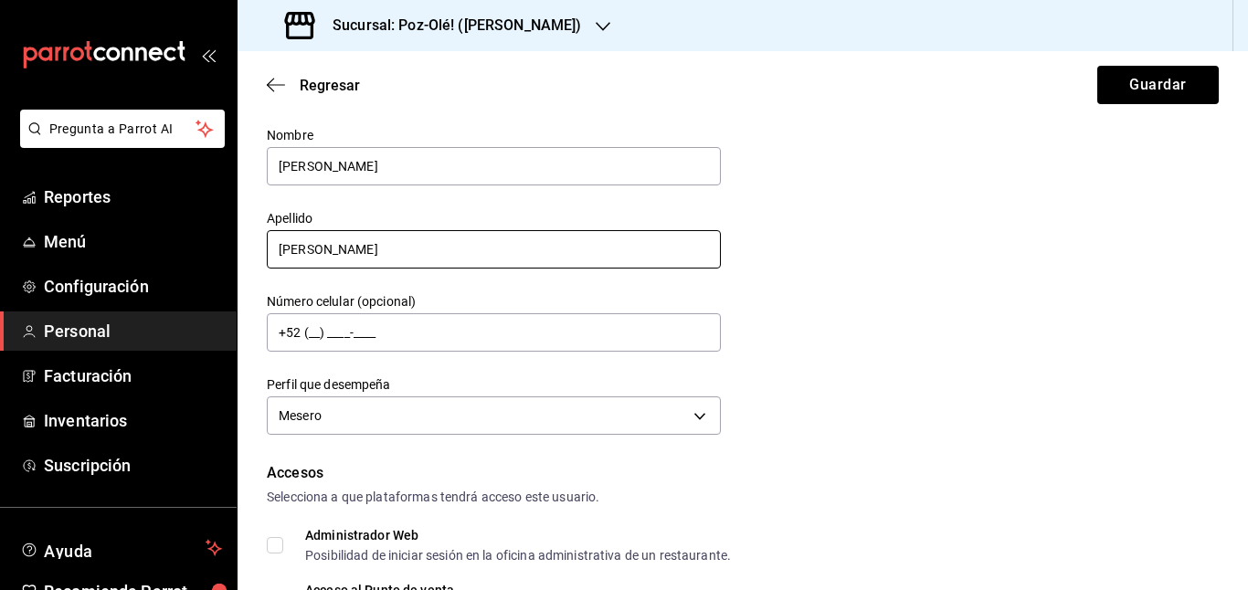
type input "[PERSON_NAME]"
click at [464, 257] on input "[PERSON_NAME]" at bounding box center [494, 249] width 454 height 38
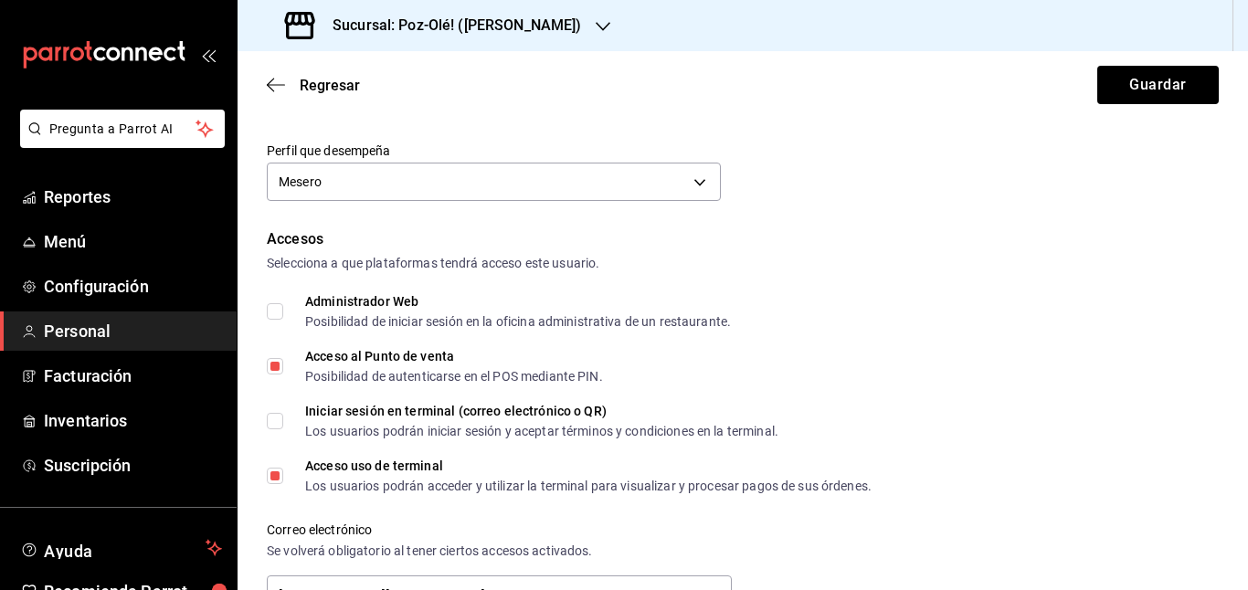
scroll to position [296, 0]
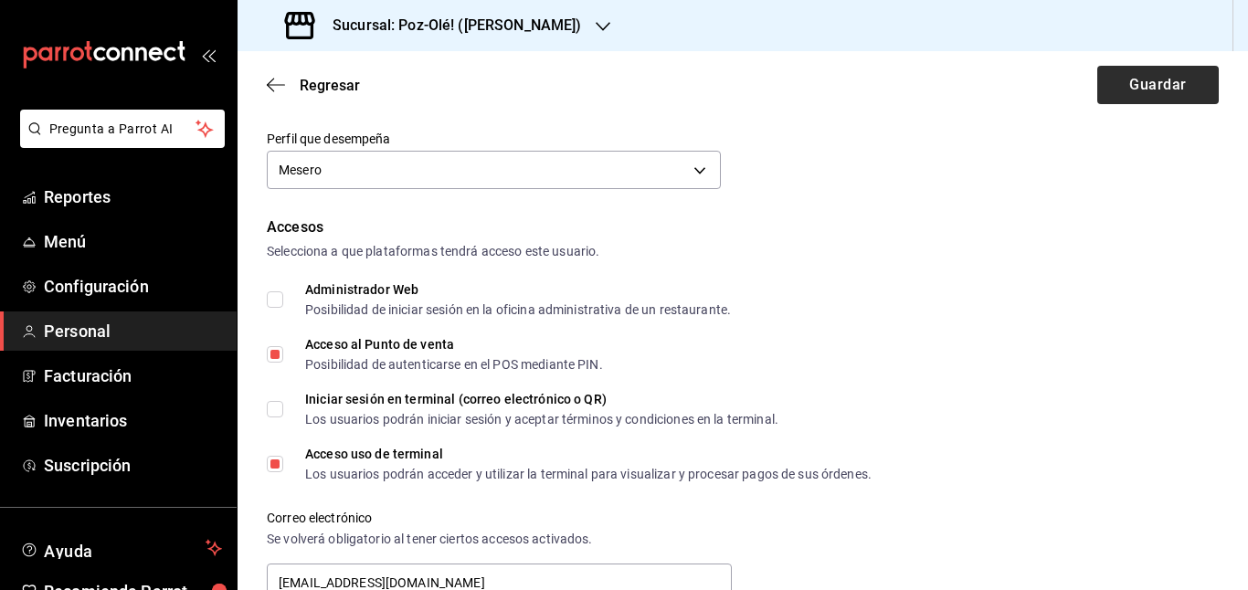
type input "[PERSON_NAME]"
click at [1120, 69] on button "Guardar" at bounding box center [1158, 85] width 122 height 38
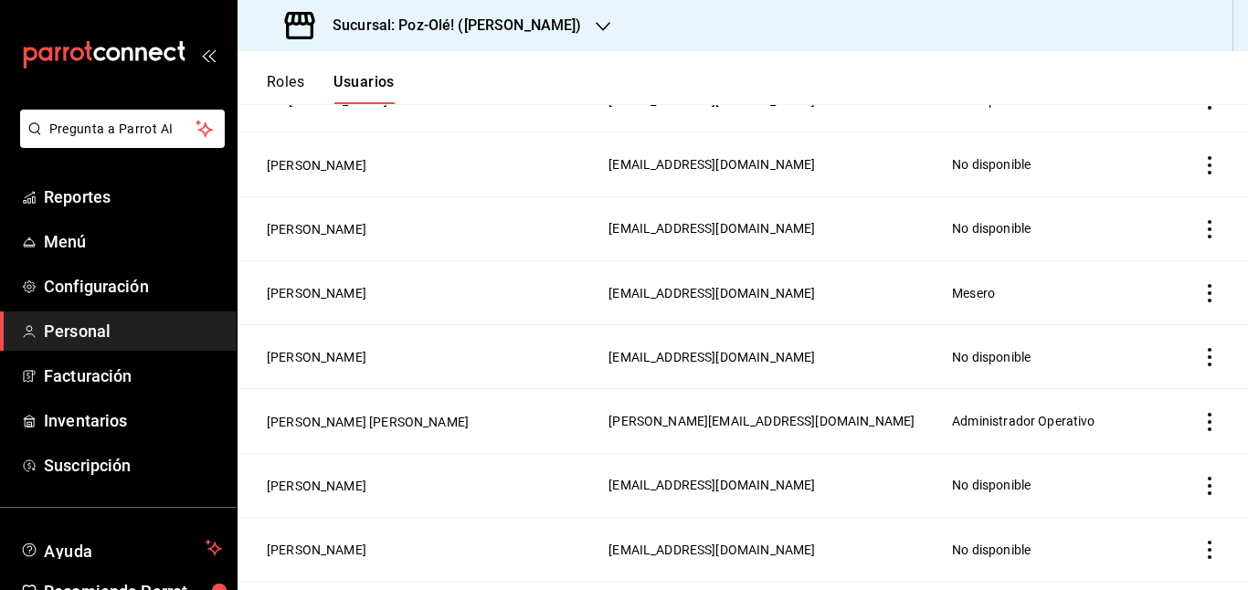
scroll to position [896, 0]
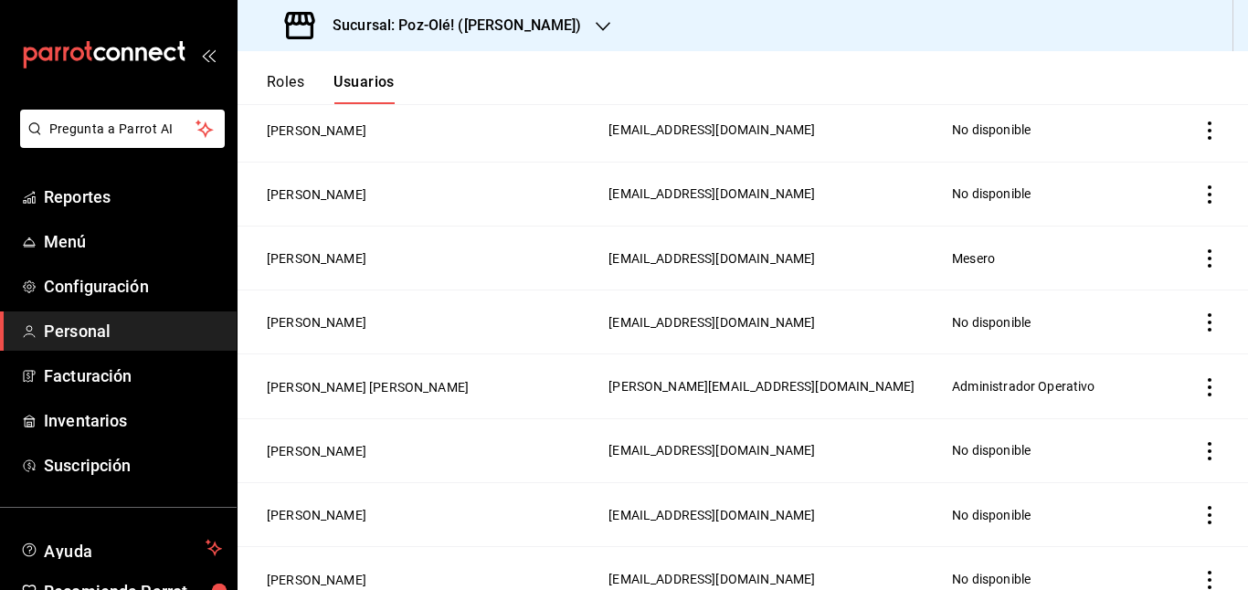
click at [1192, 248] on td "employeesTable" at bounding box center [1213, 258] width 70 height 64
click at [1200, 262] on icon "actions" at bounding box center [1209, 258] width 18 height 18
click at [1092, 280] on span "Eliminar" at bounding box center [1112, 284] width 79 height 22
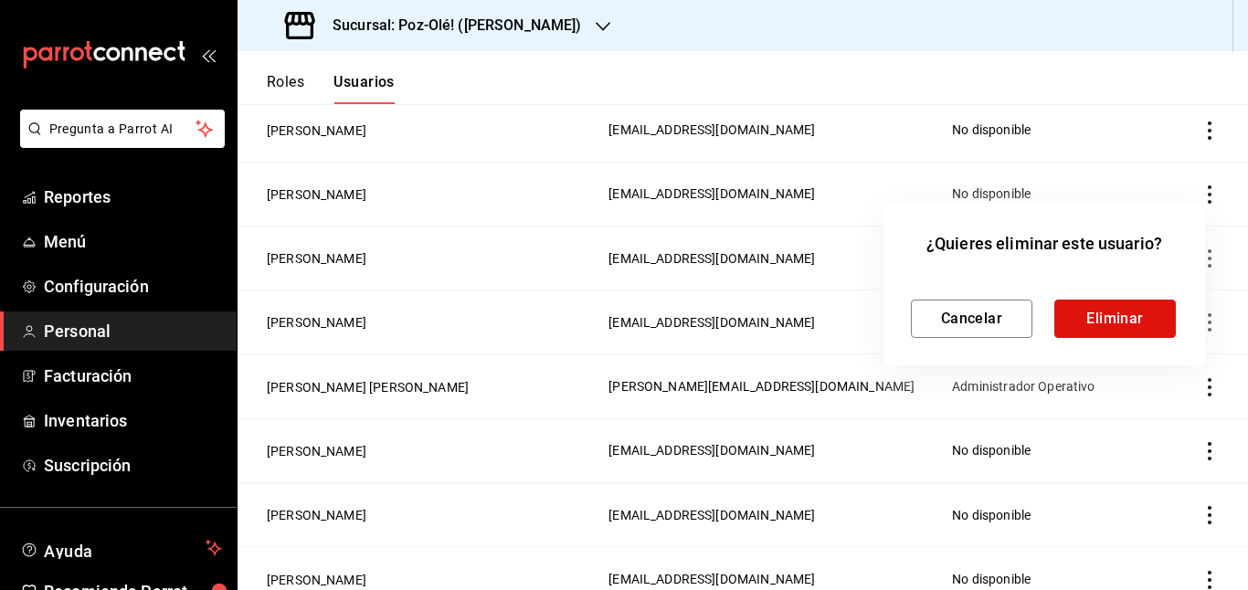
drag, startPoint x: 1081, startPoint y: 327, endPoint x: 713, endPoint y: 303, distance: 368.9
click at [1081, 326] on button "Eliminar" at bounding box center [1115, 319] width 122 height 38
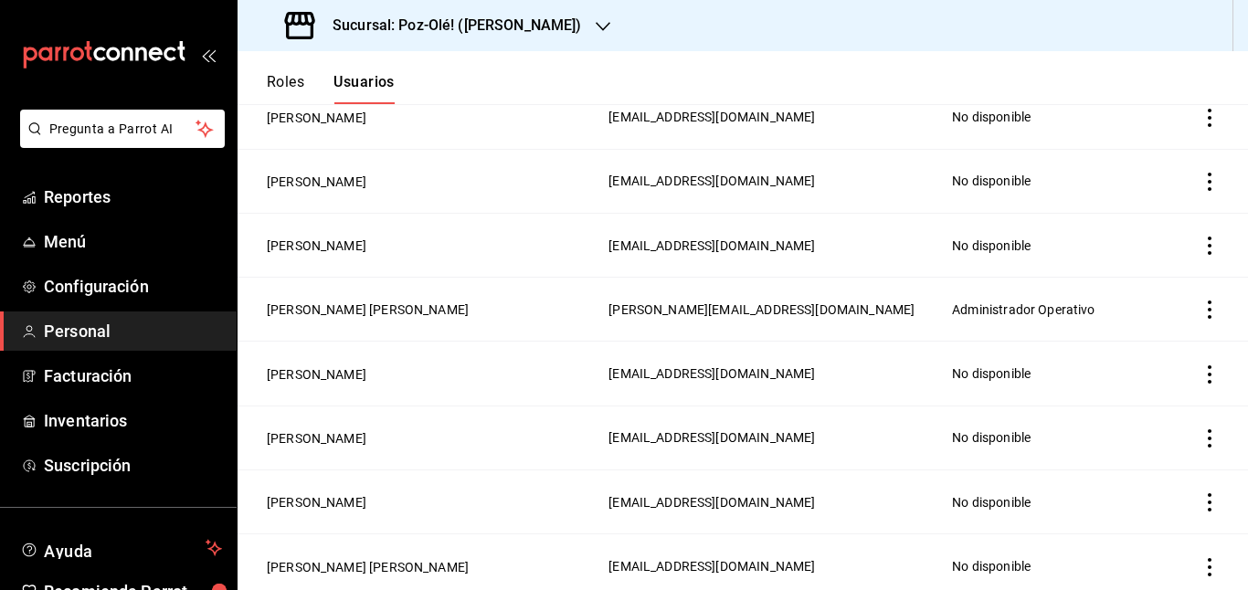
scroll to position [587, 0]
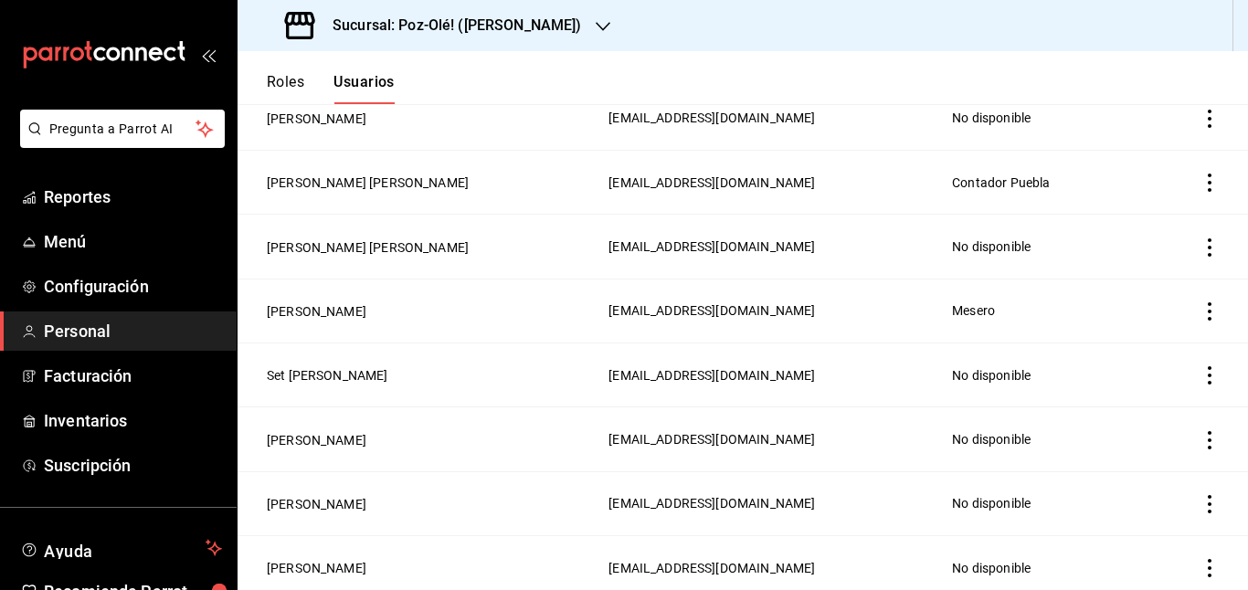
click at [1200, 250] on icon "actions" at bounding box center [1209, 247] width 18 height 18
click at [1095, 266] on span "Eliminar" at bounding box center [1112, 273] width 79 height 22
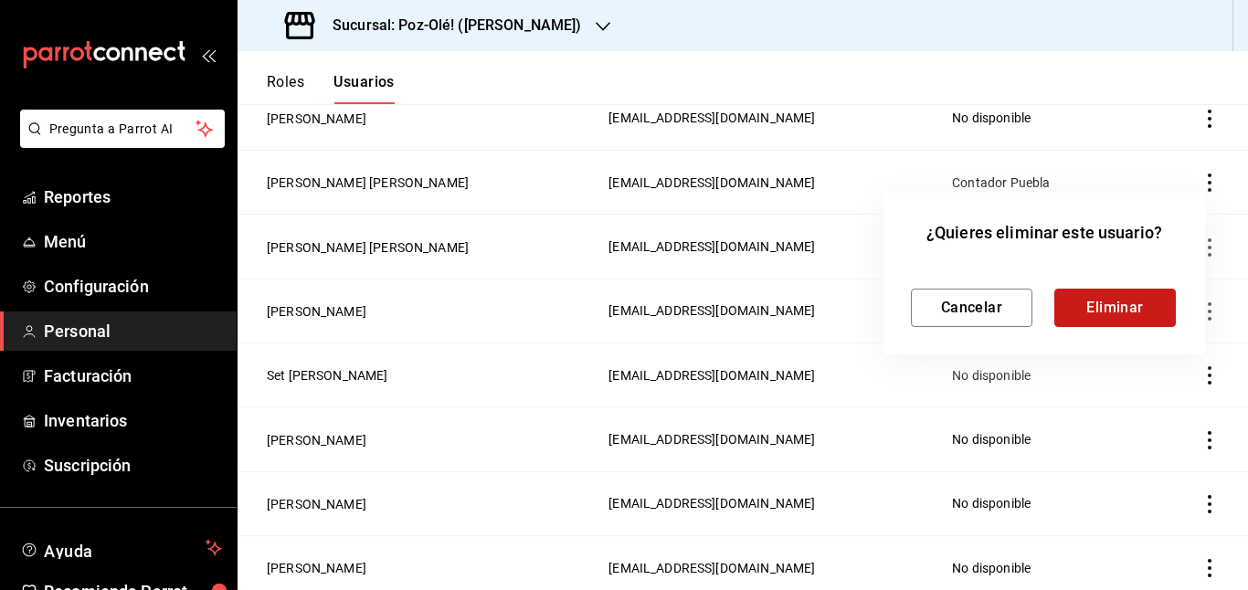
click at [1083, 320] on button "Eliminar" at bounding box center [1115, 308] width 122 height 38
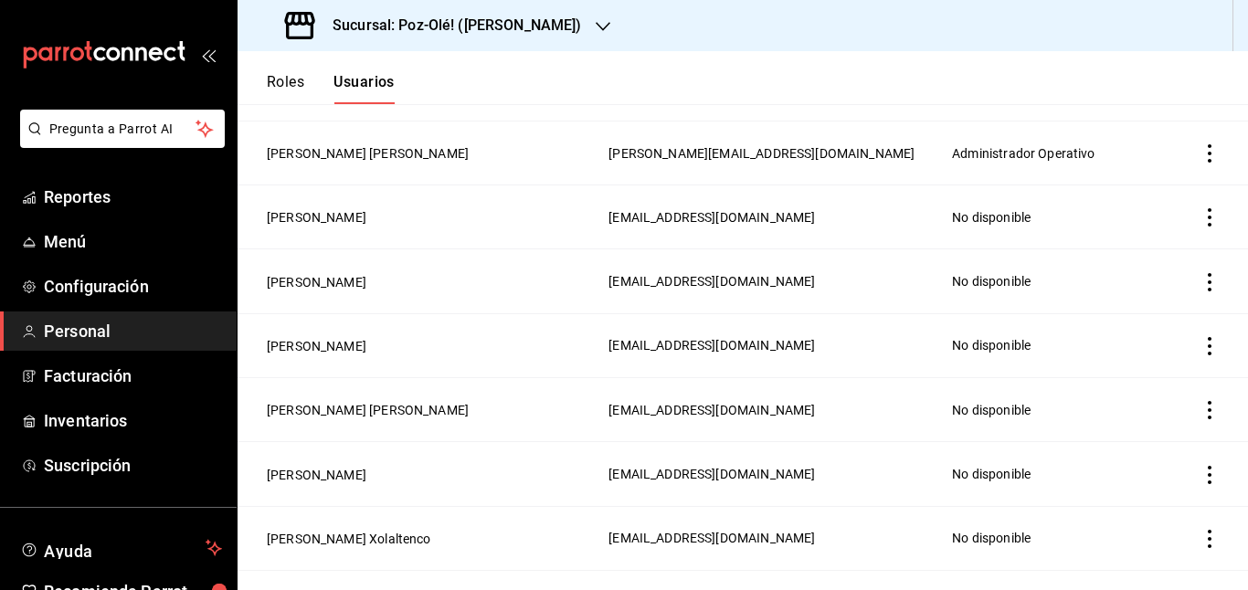
scroll to position [998, 0]
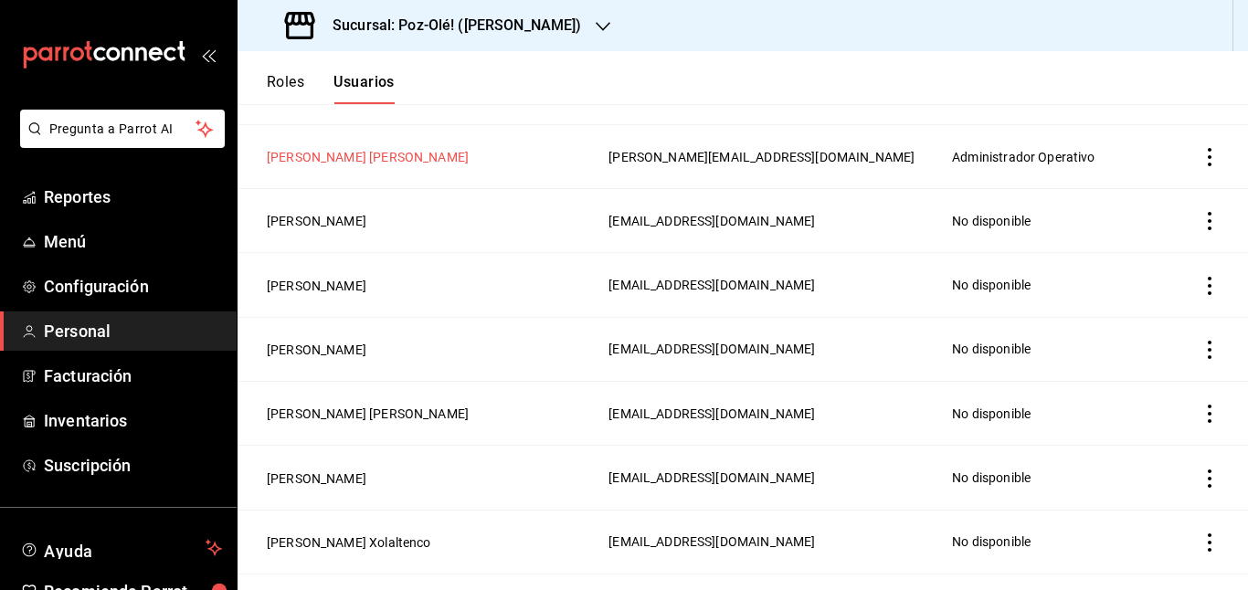
click at [336, 158] on button "[PERSON_NAME] [PERSON_NAME]" at bounding box center [368, 157] width 202 height 18
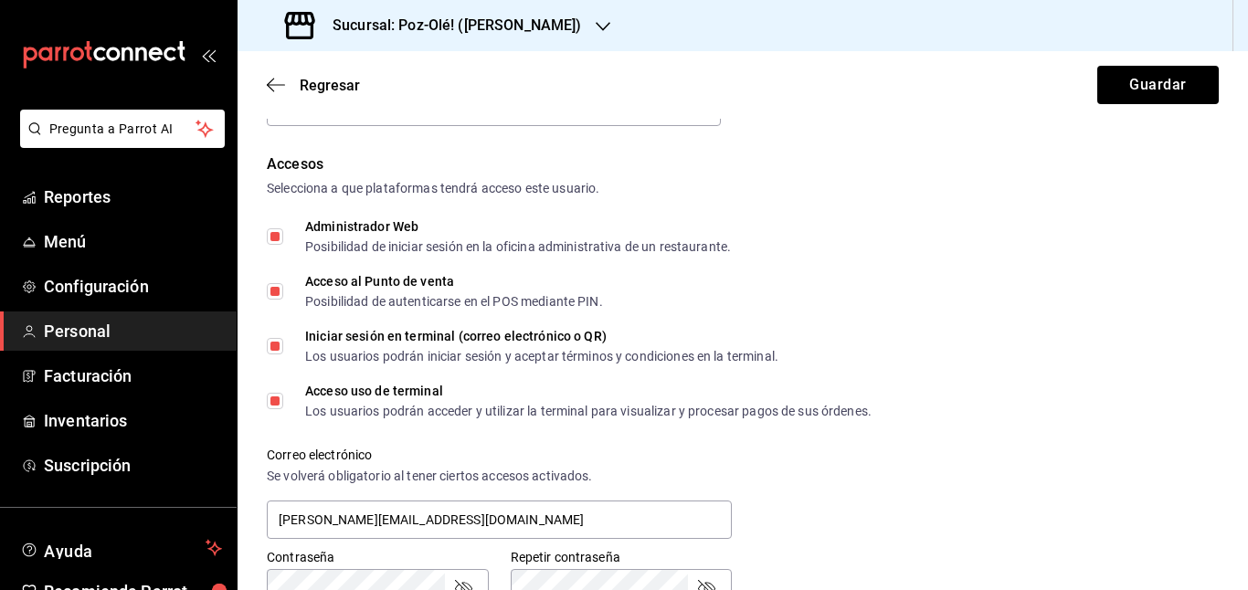
scroll to position [736, 0]
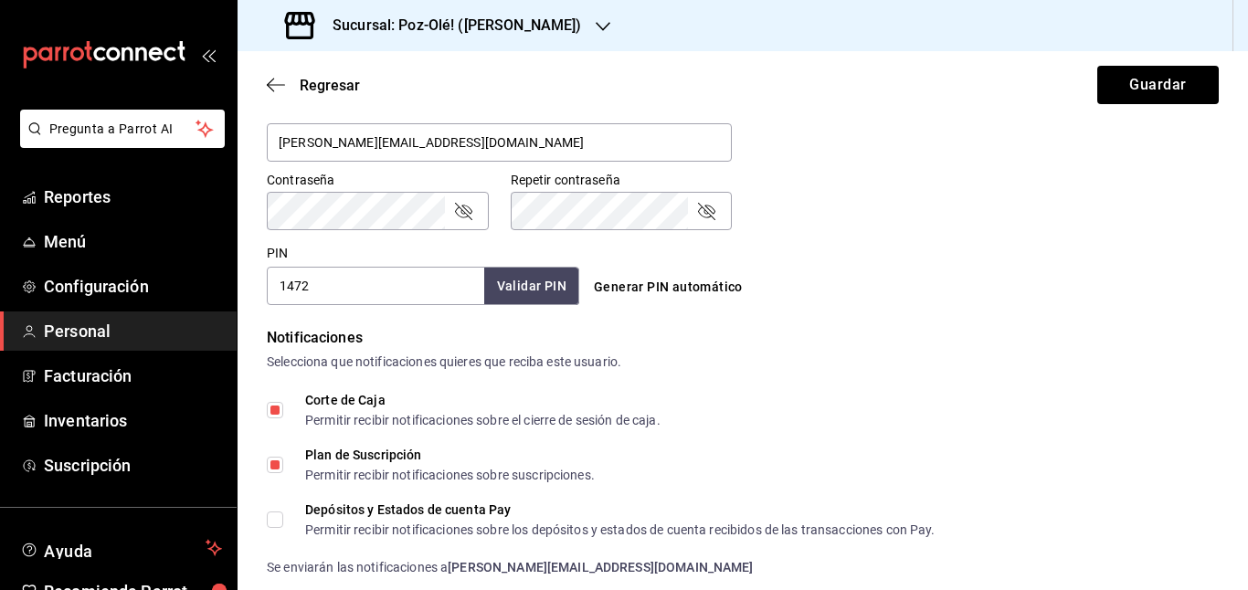
click at [323, 279] on input "1472" at bounding box center [375, 286] width 217 height 38
click at [965, 232] on div "Accesos Selecciona a que plataformas tendrá acceso este usuario. Administrador …" at bounding box center [743, 40] width 952 height 529
click at [314, 274] on input "1472" at bounding box center [375, 286] width 217 height 38
click at [340, 300] on input "1472" at bounding box center [375, 286] width 217 height 38
click at [339, 299] on input "1472" at bounding box center [375, 286] width 217 height 38
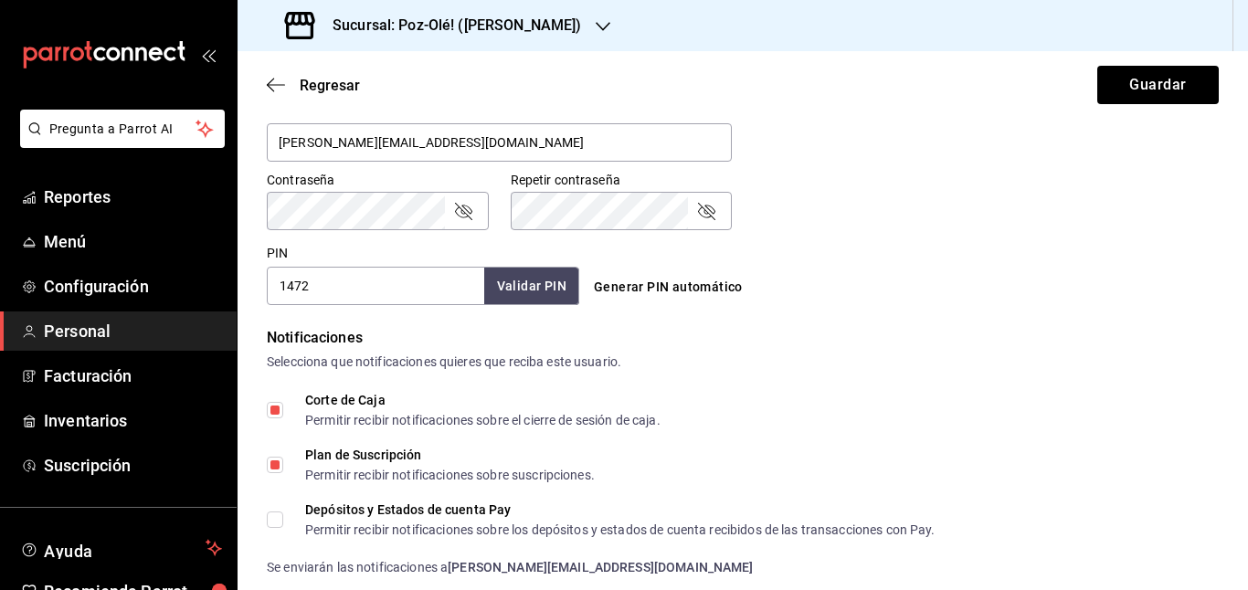
click at [339, 299] on input "1472" at bounding box center [375, 286] width 217 height 38
type input "1"
type input "1235"
click at [524, 280] on button "Validar PIN" at bounding box center [530, 286] width 97 height 39
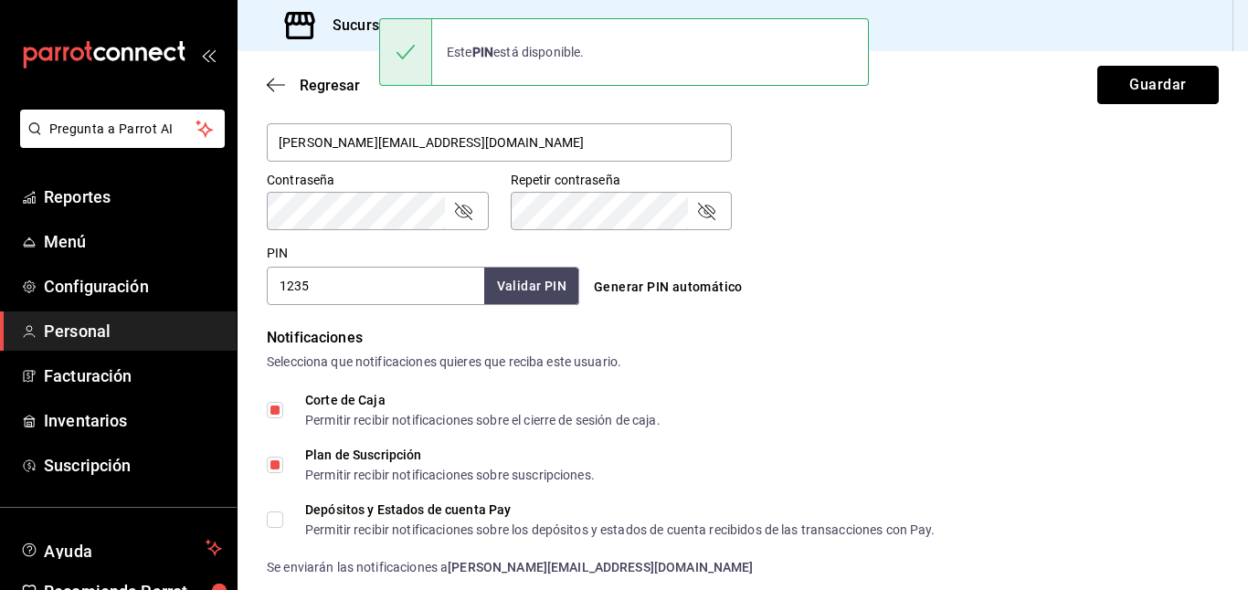
click at [1153, 97] on button "Guardar" at bounding box center [1158, 85] width 122 height 38
